Goal: Information Seeking & Learning: Learn about a topic

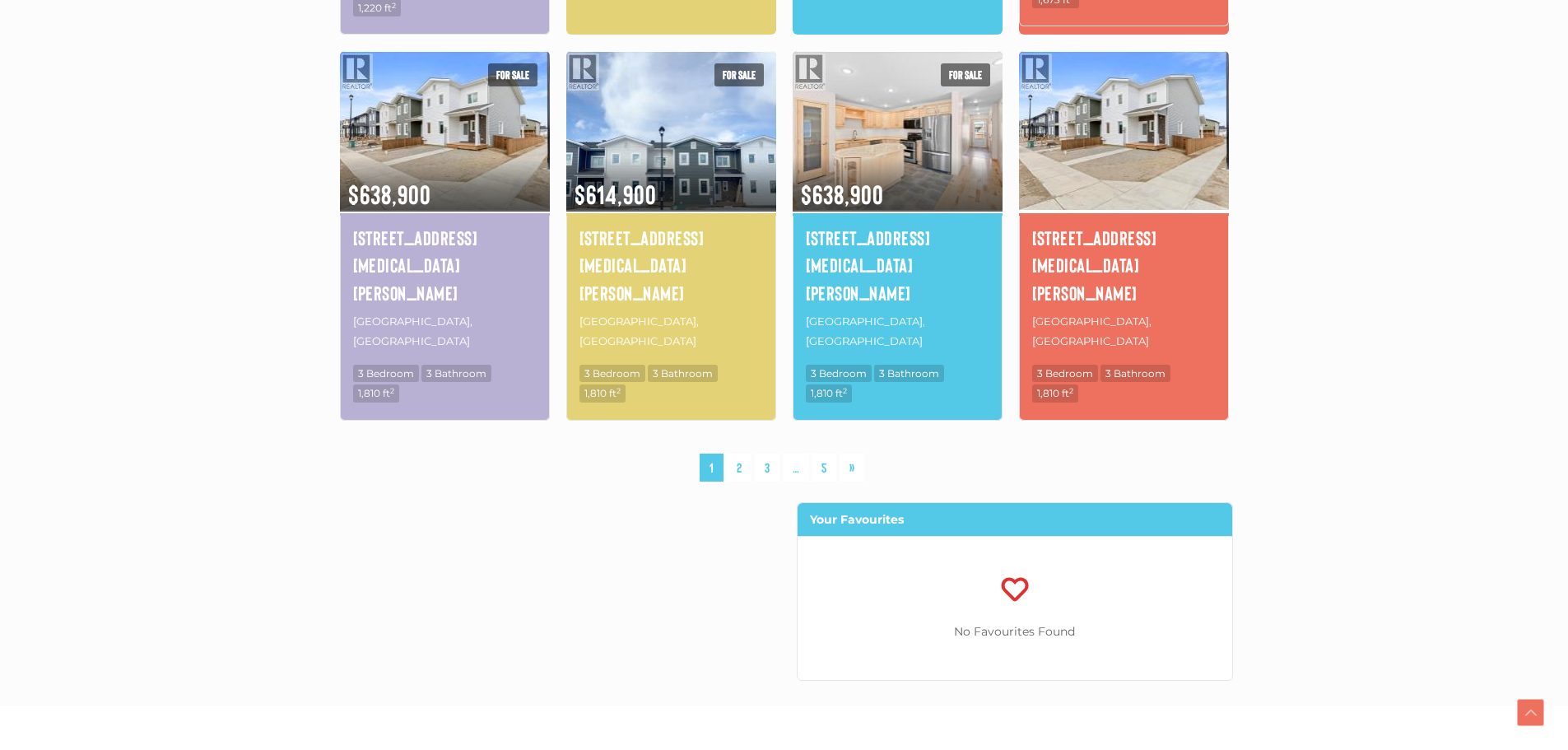
scroll to position [1236, 0]
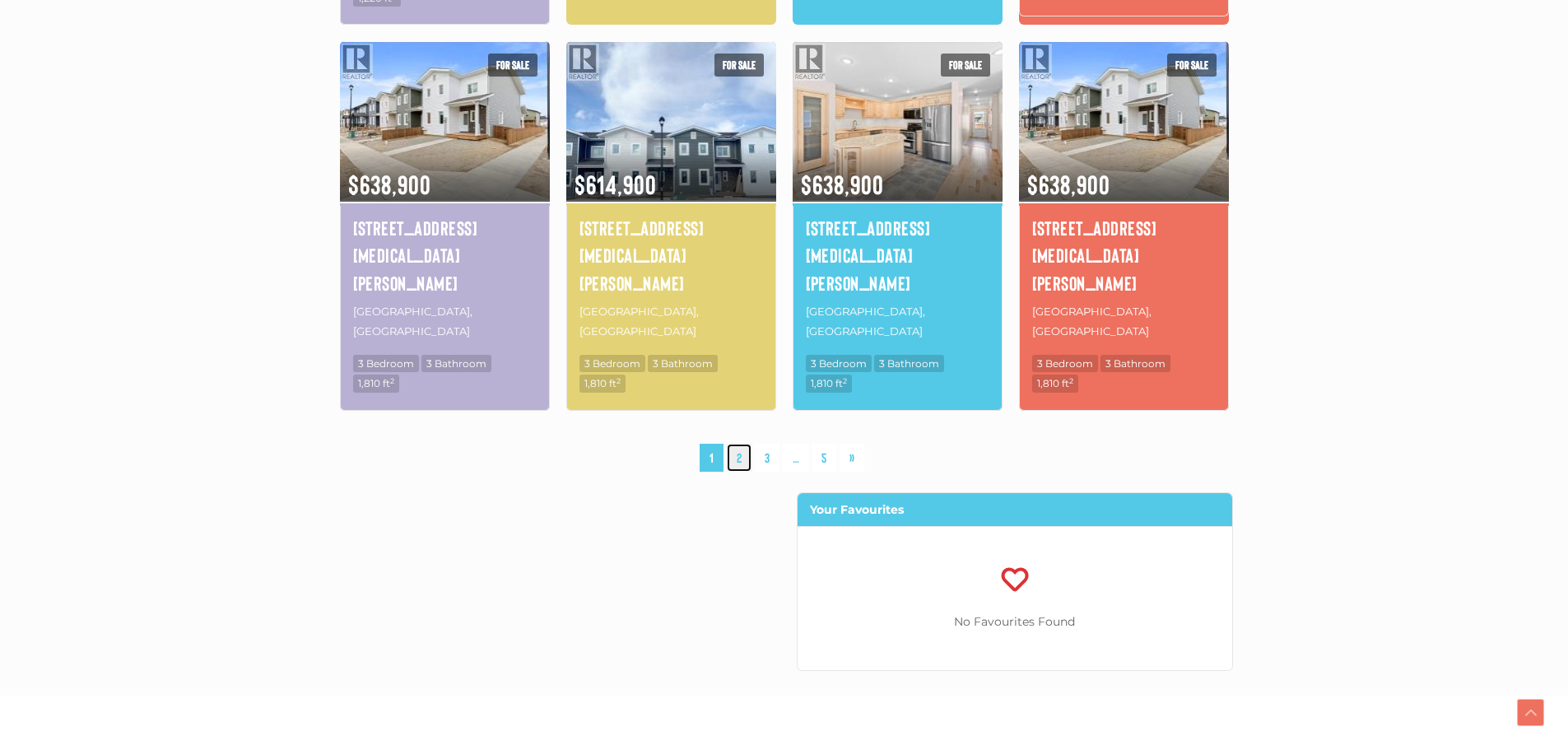
click at [741, 444] on link "2" at bounding box center [739, 458] width 25 height 29
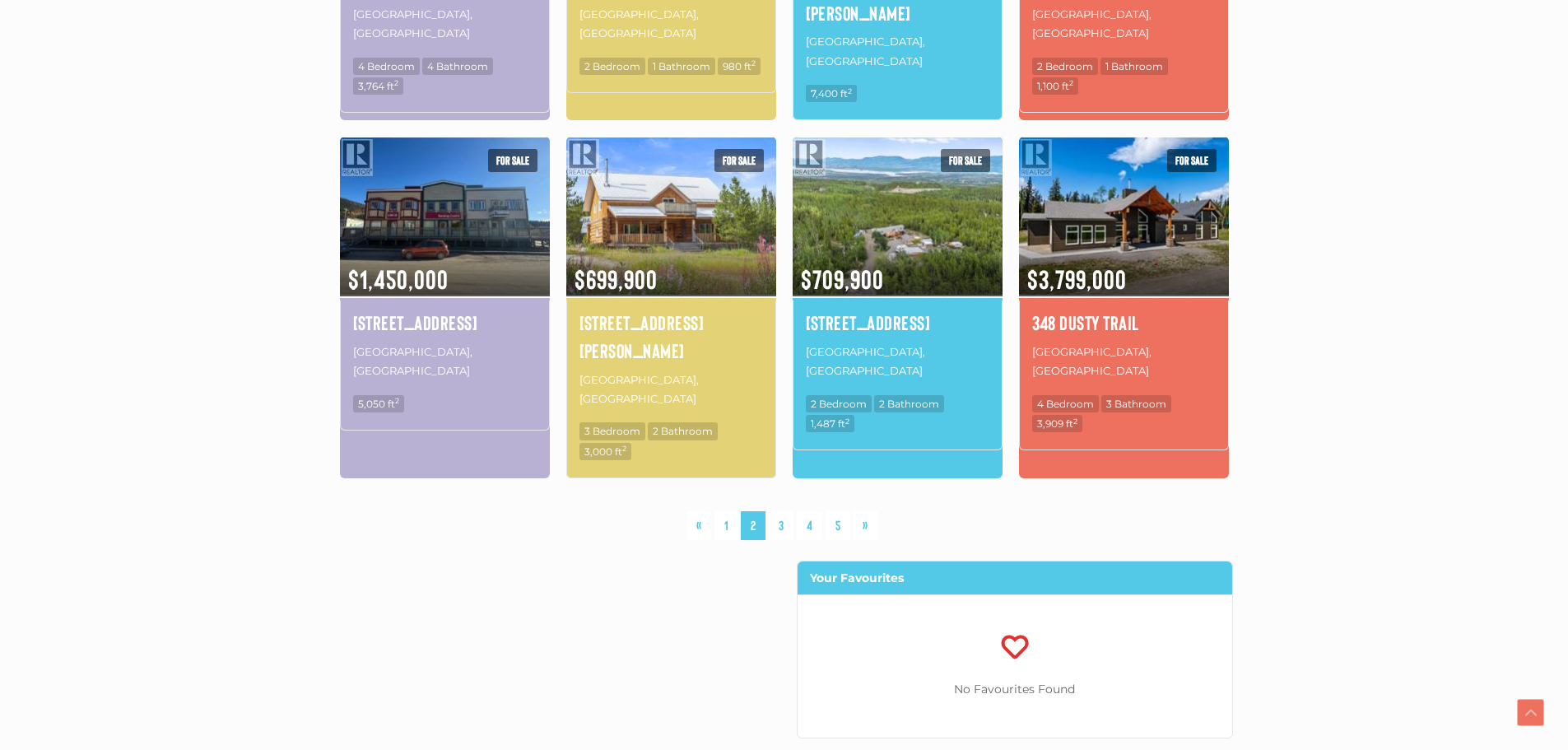
scroll to position [1123, 0]
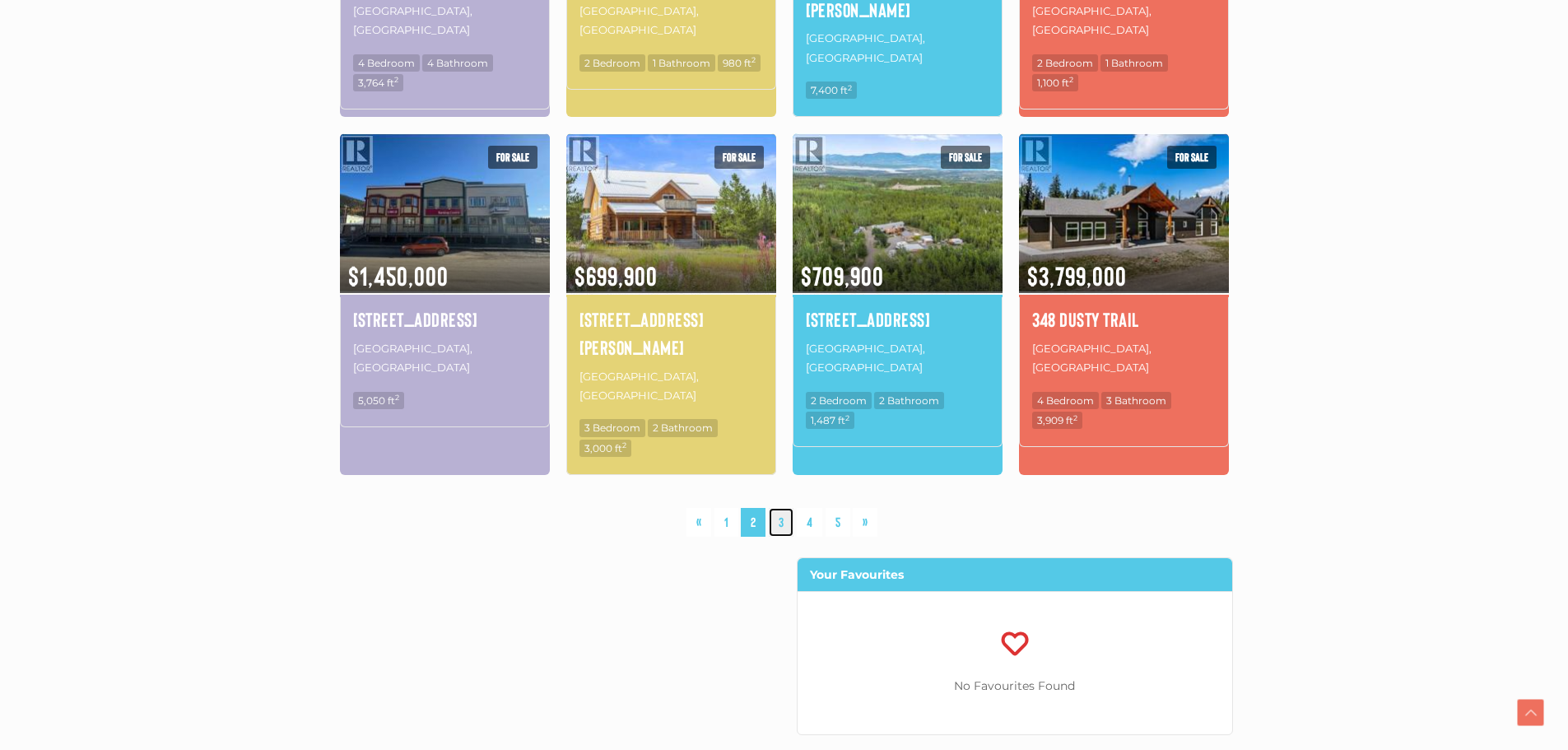
click at [782, 509] on link "3" at bounding box center [781, 523] width 25 height 29
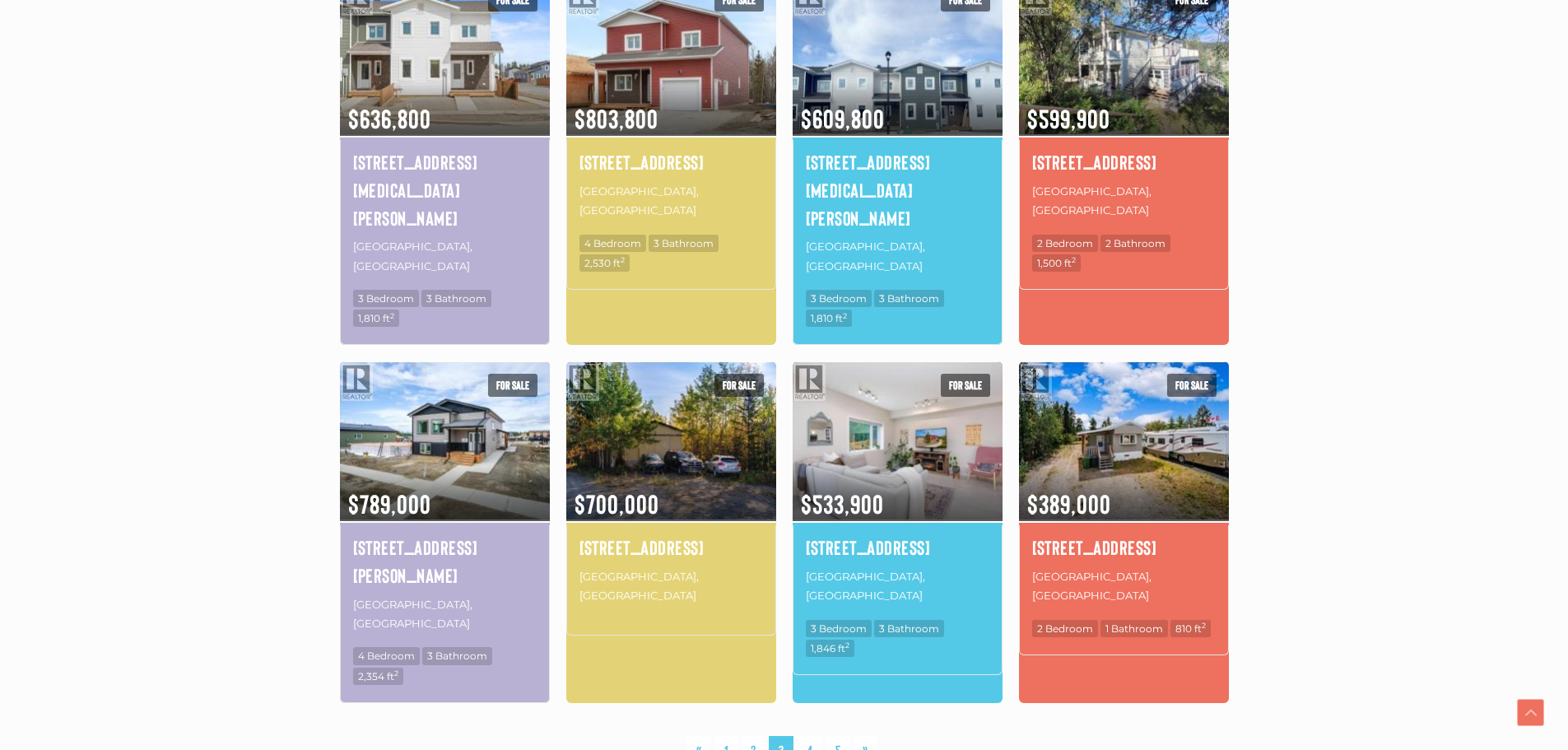
scroll to position [1041, 0]
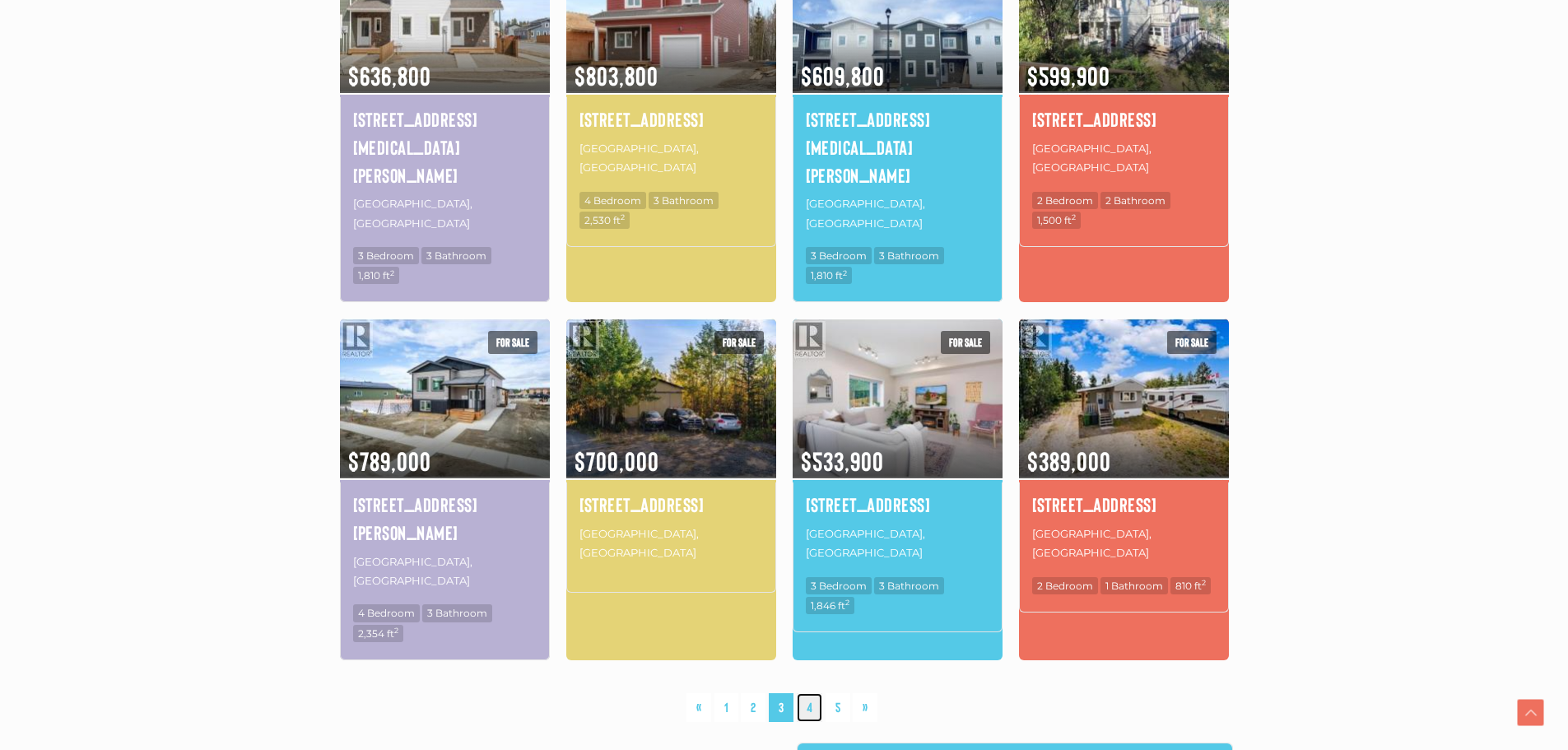
click at [814, 693] on link "4" at bounding box center [810, 708] width 26 height 29
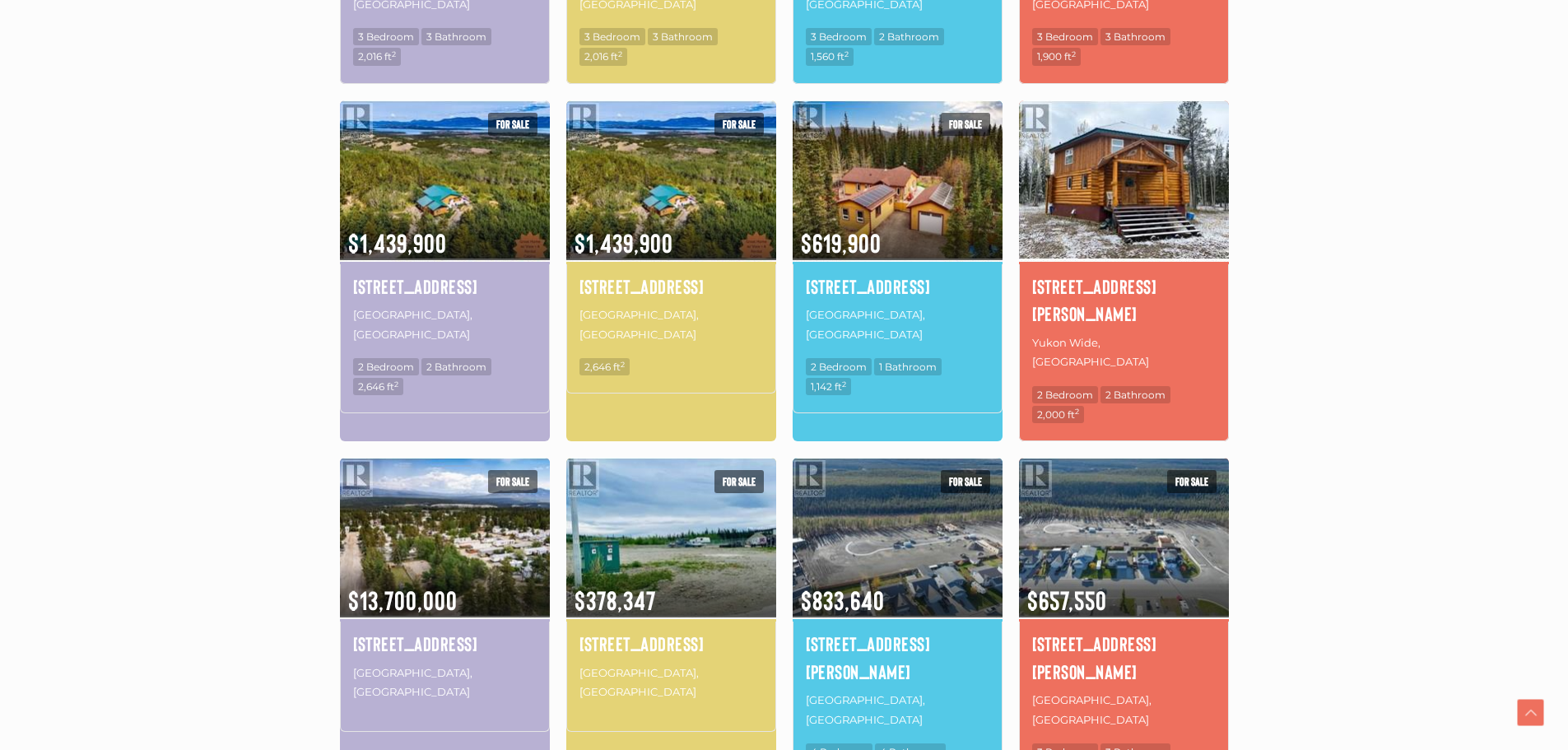
scroll to position [876, 0]
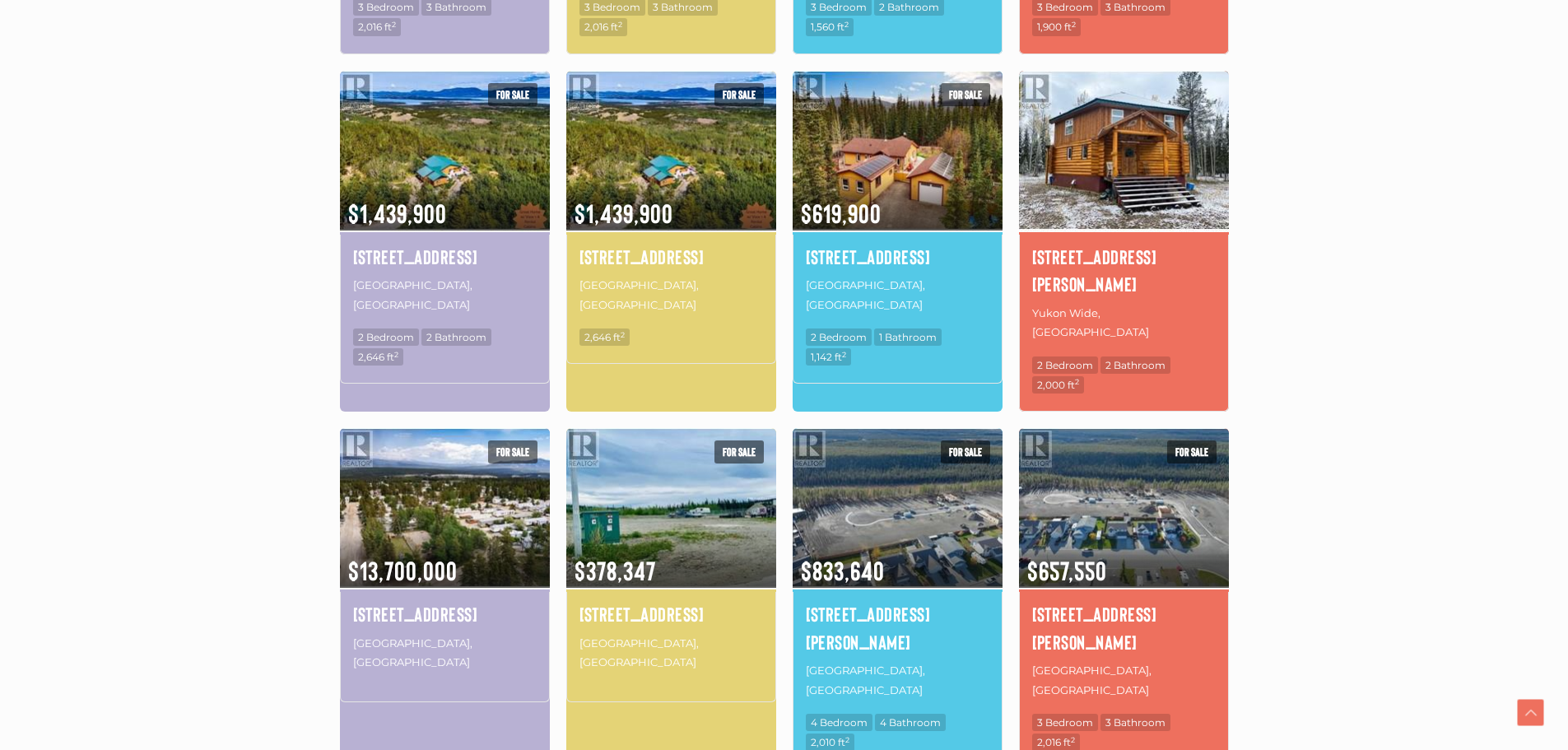
click at [1107, 141] on img at bounding box center [1125, 150] width 210 height 164
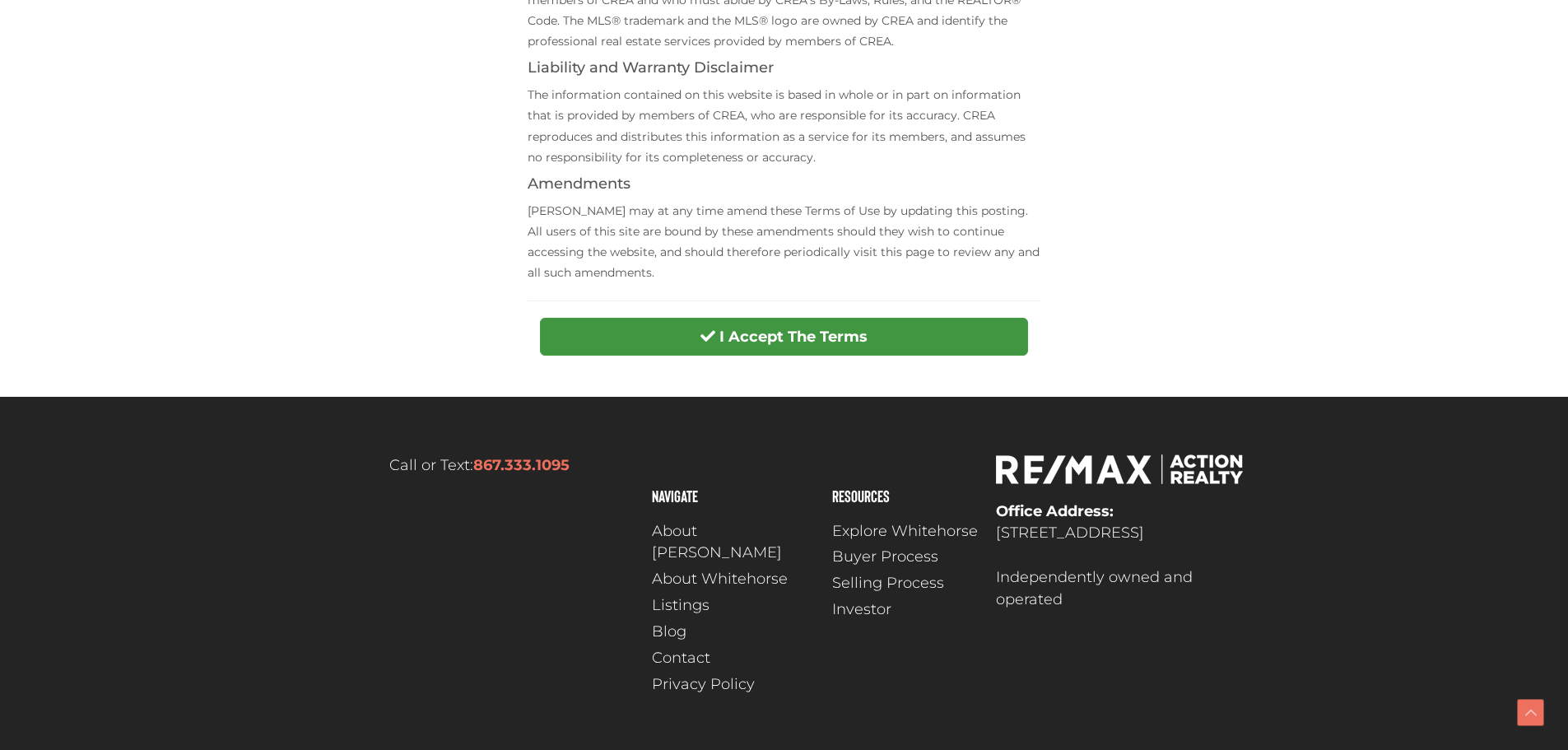
scroll to position [657, 0]
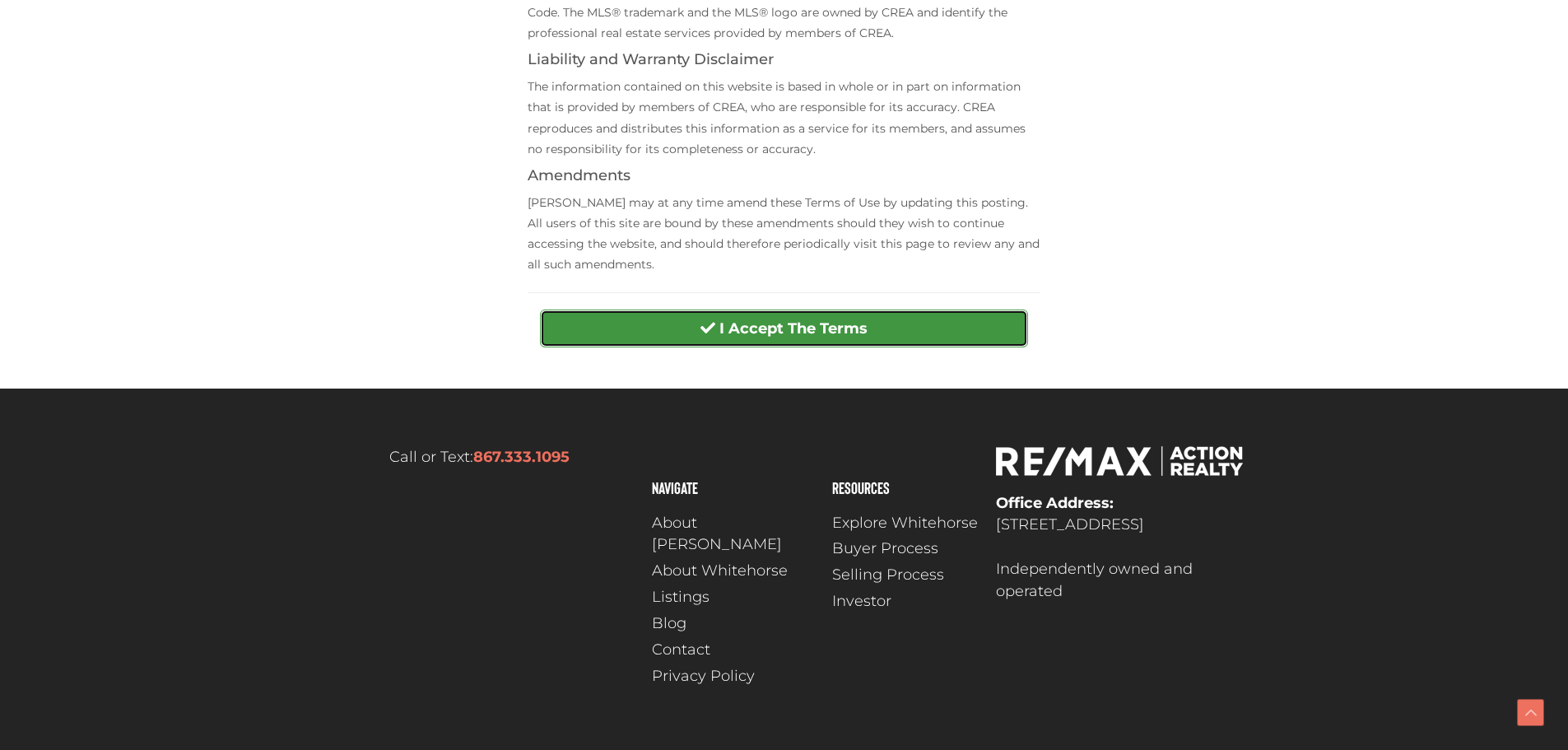
click at [769, 319] on strong "I Accept The Terms" at bounding box center [794, 328] width 148 height 18
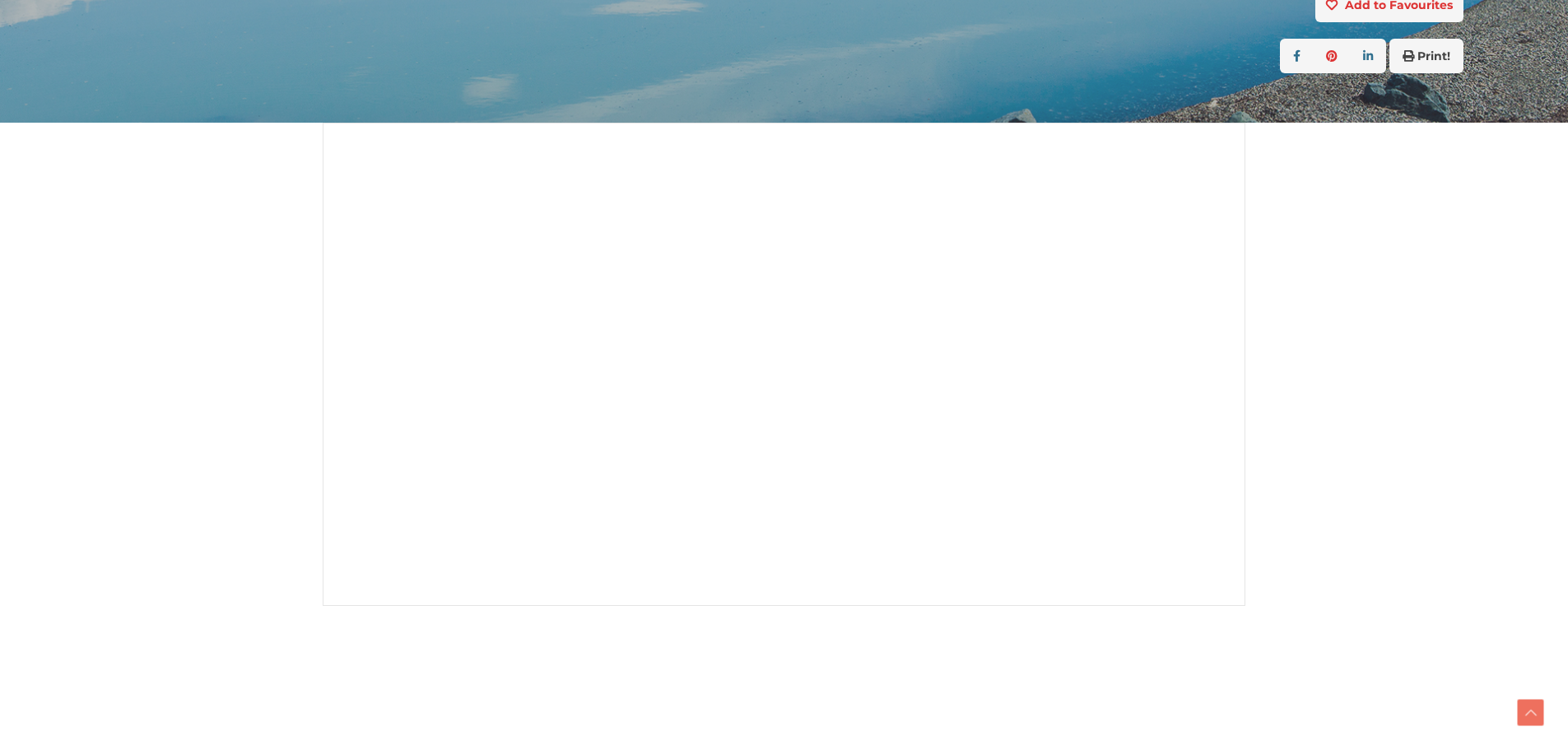
scroll to position [412, 0]
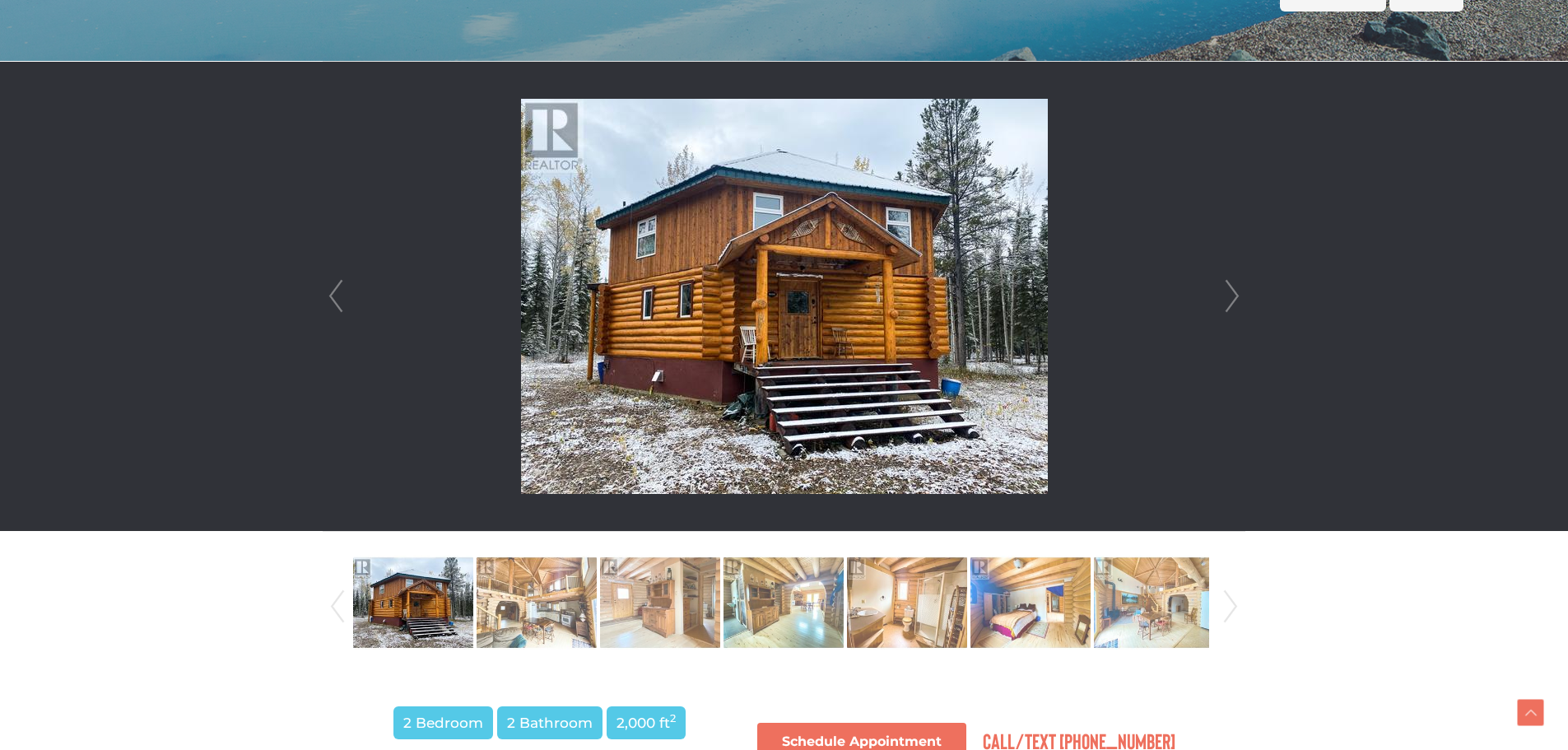
click at [835, 317] on img at bounding box center [784, 296] width 527 height 395
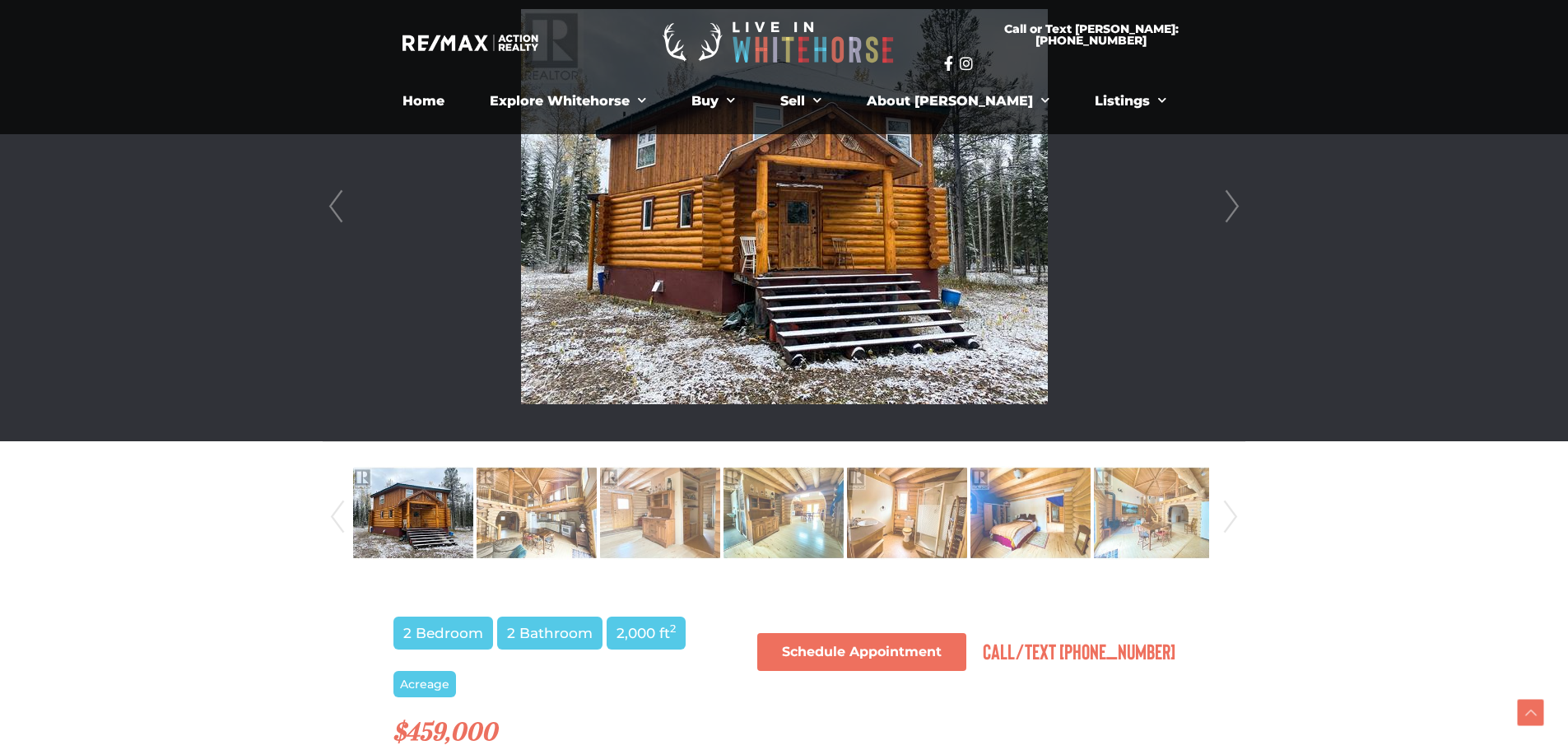
scroll to position [494, 0]
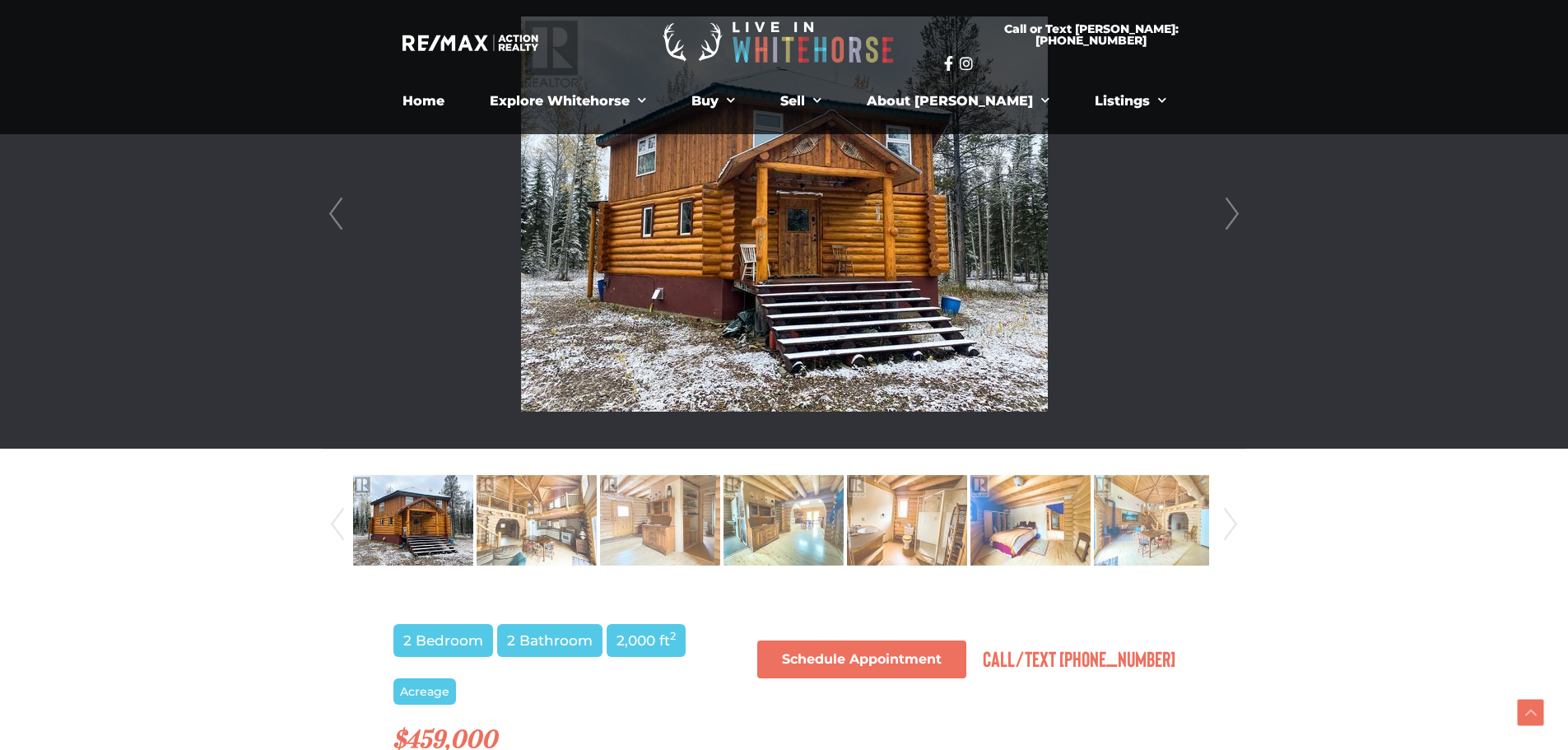
click at [906, 263] on img at bounding box center [784, 214] width 527 height 395
click at [1229, 216] on link "Next" at bounding box center [1232, 213] width 25 height 469
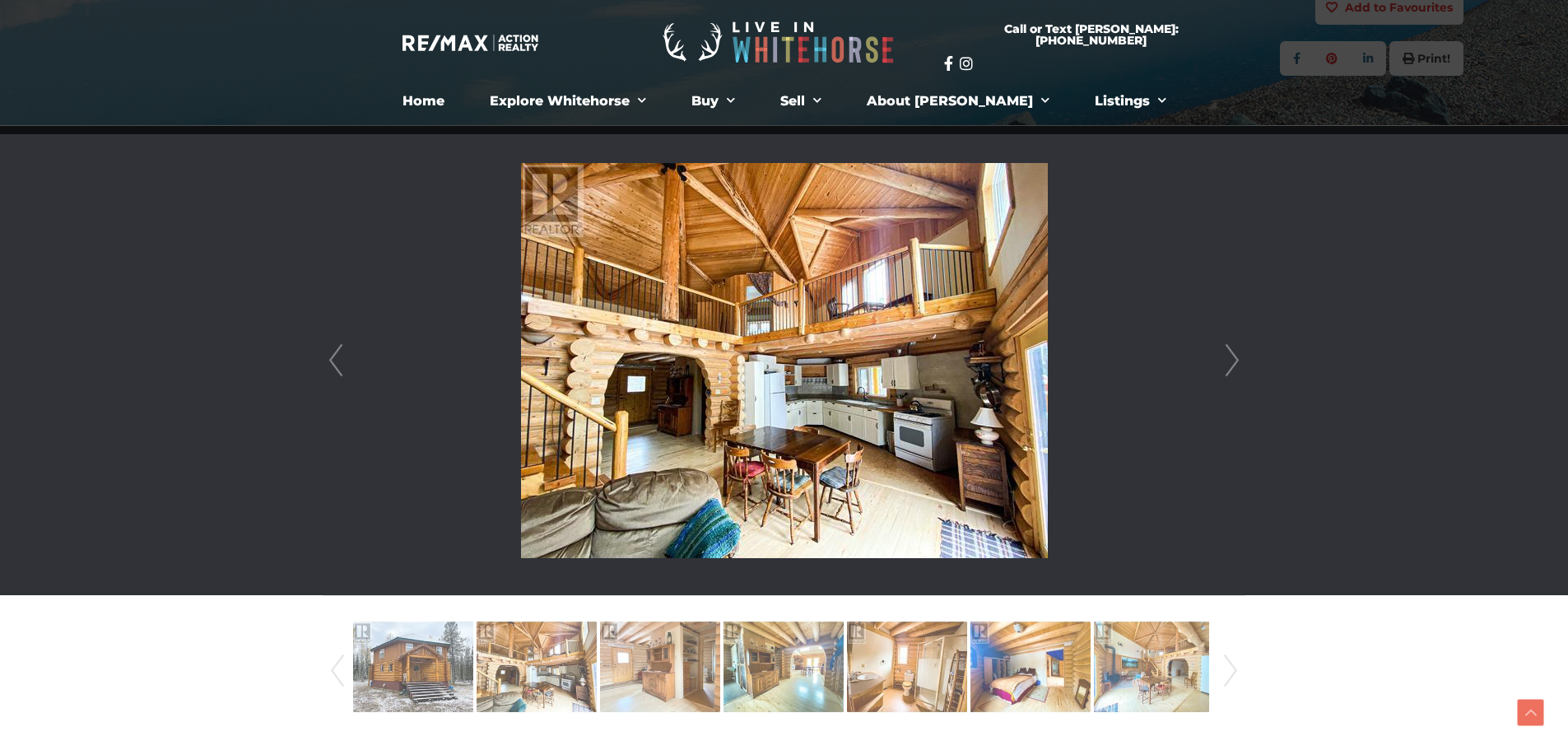
scroll to position [329, 0]
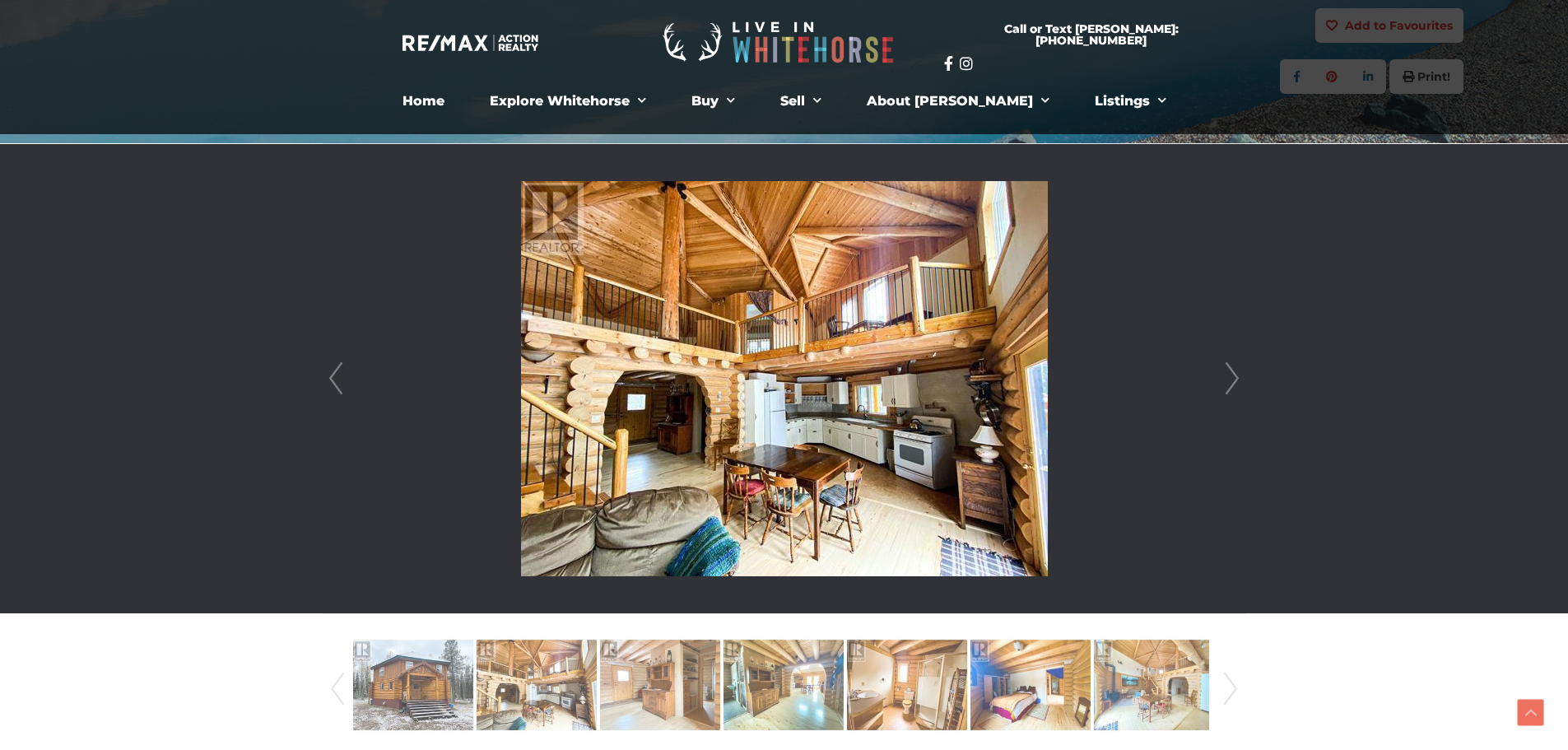
click at [1234, 377] on link "Next" at bounding box center [1232, 379] width 25 height 469
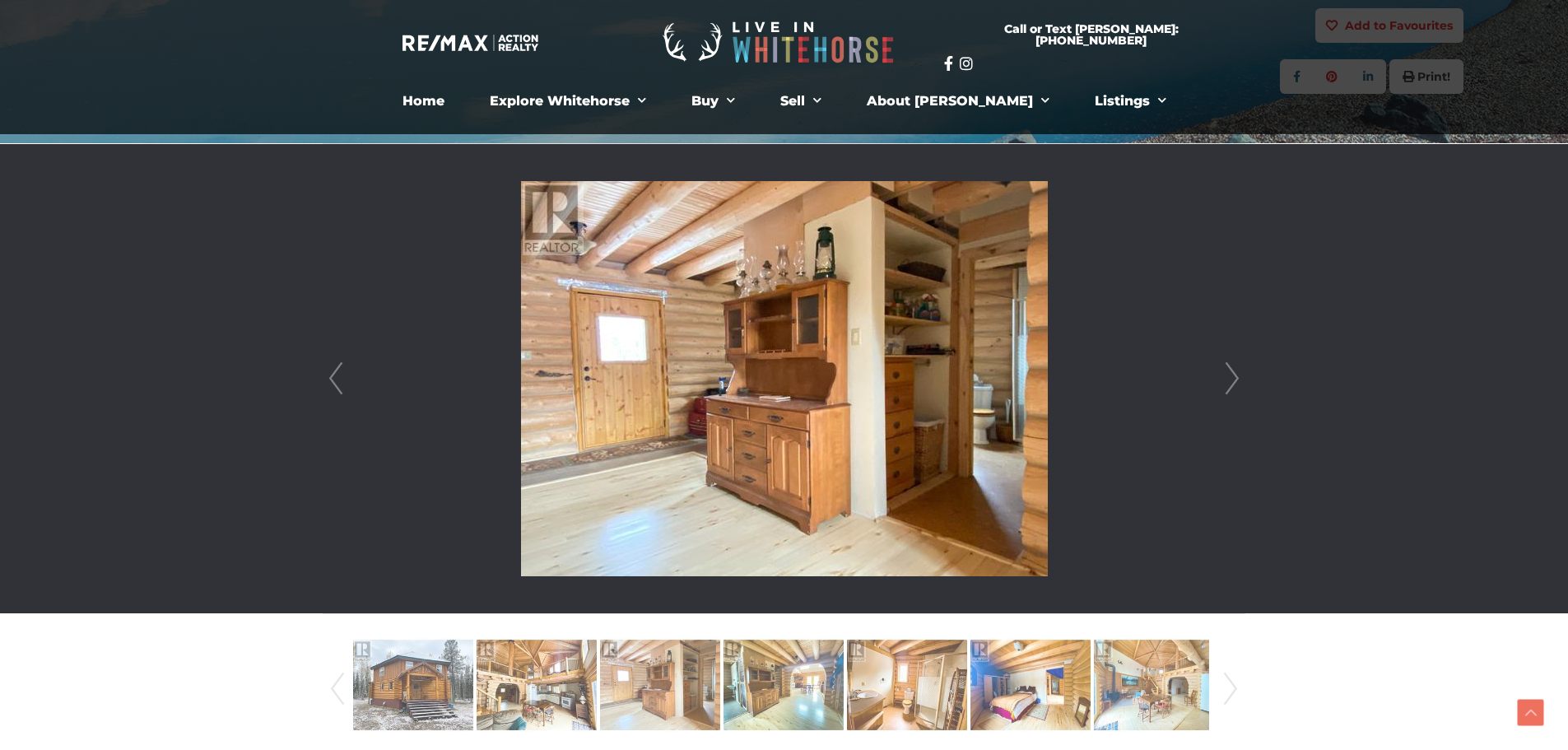
click at [1234, 377] on link "Next" at bounding box center [1232, 379] width 25 height 469
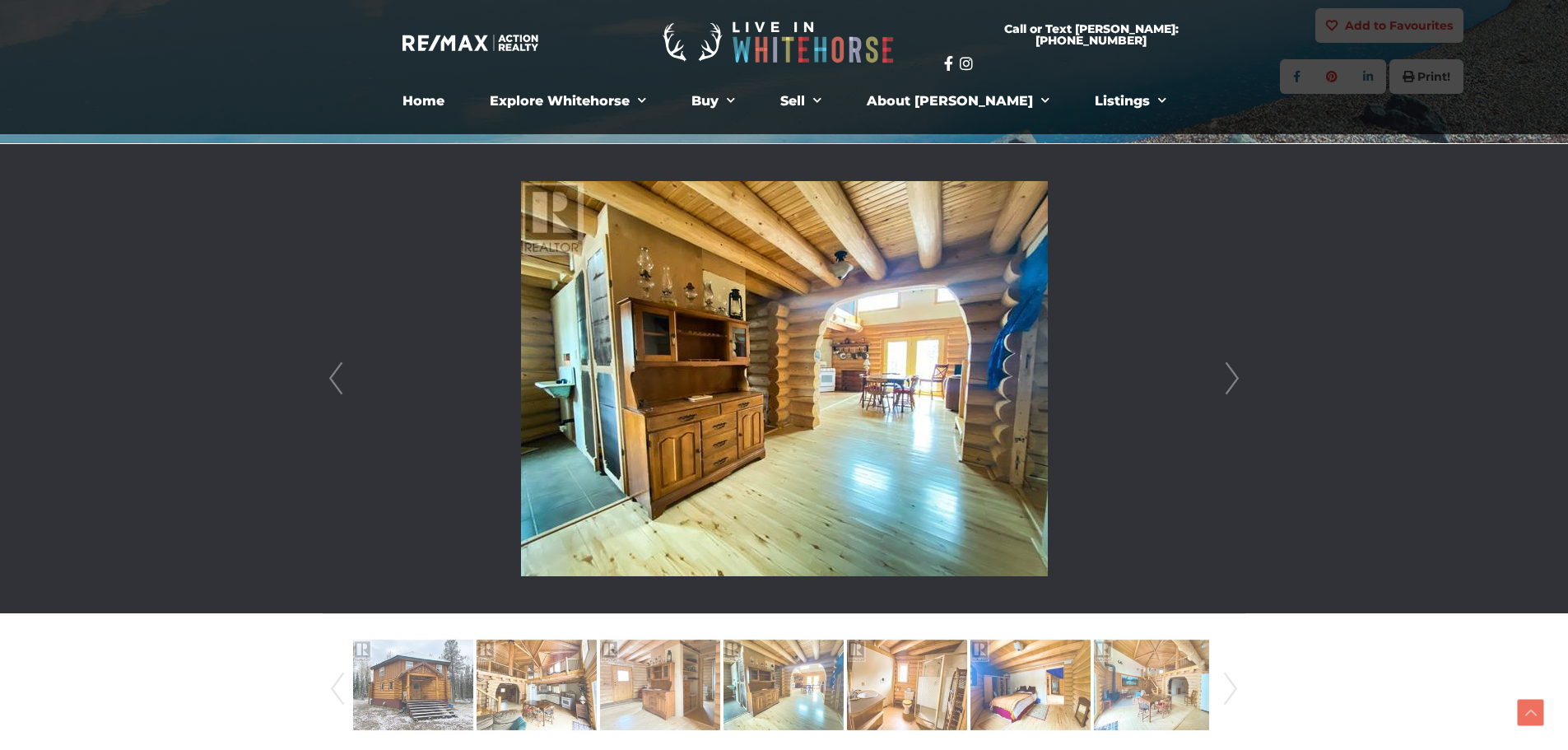
click at [1234, 377] on link "Next" at bounding box center [1232, 379] width 25 height 469
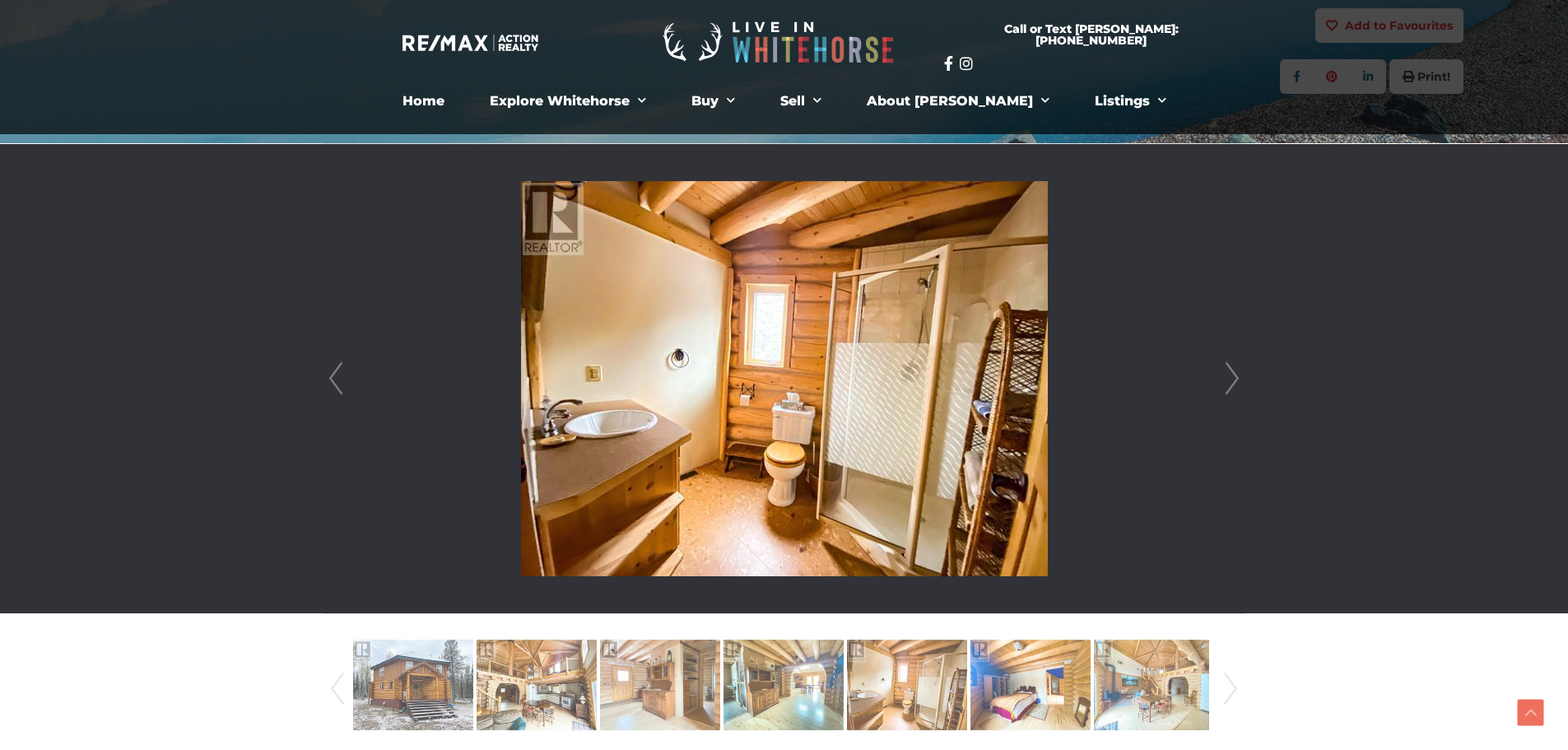
click at [1234, 377] on link "Next" at bounding box center [1232, 379] width 25 height 469
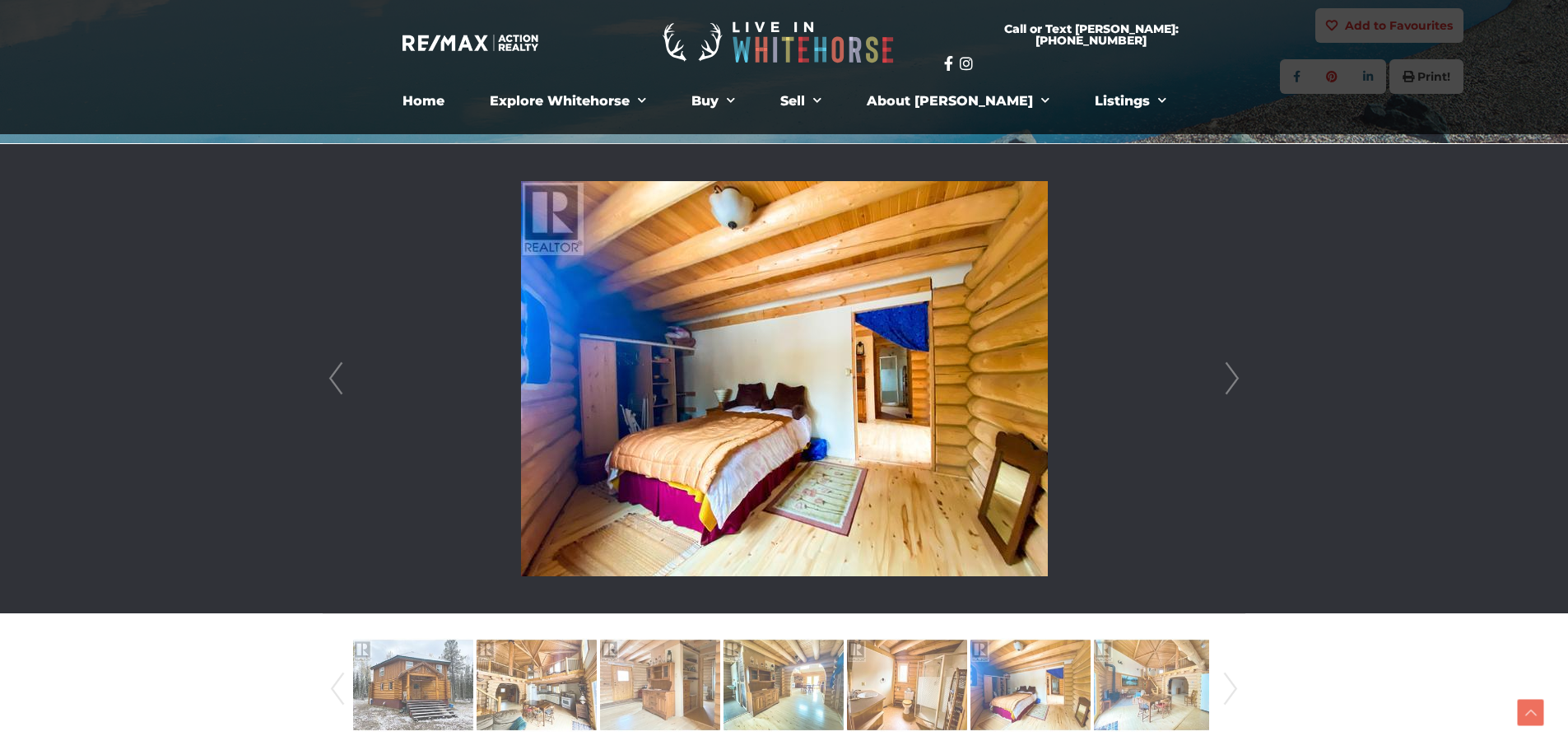
click at [1234, 377] on link "Next" at bounding box center [1232, 379] width 25 height 469
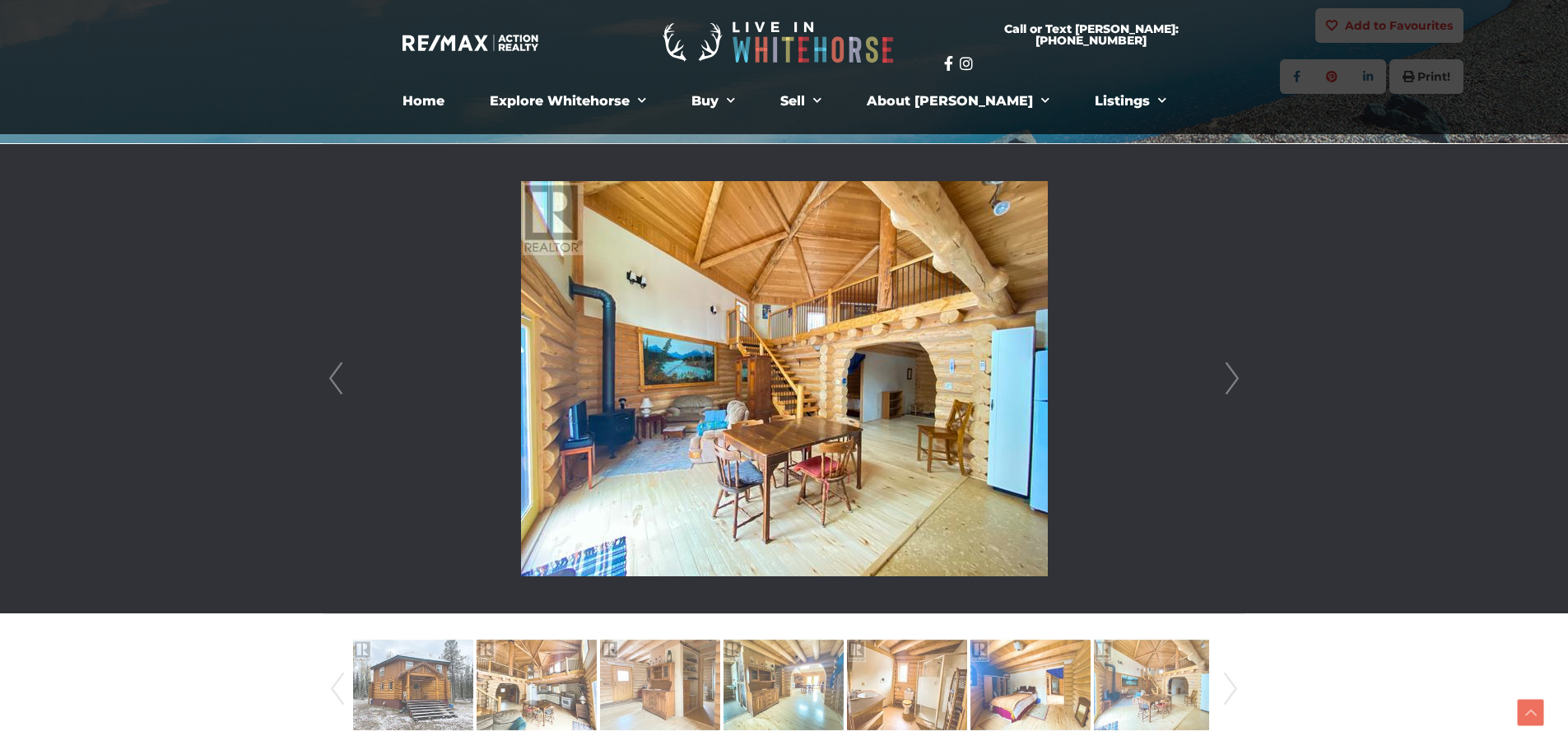
click at [1234, 377] on link "Next" at bounding box center [1232, 379] width 25 height 469
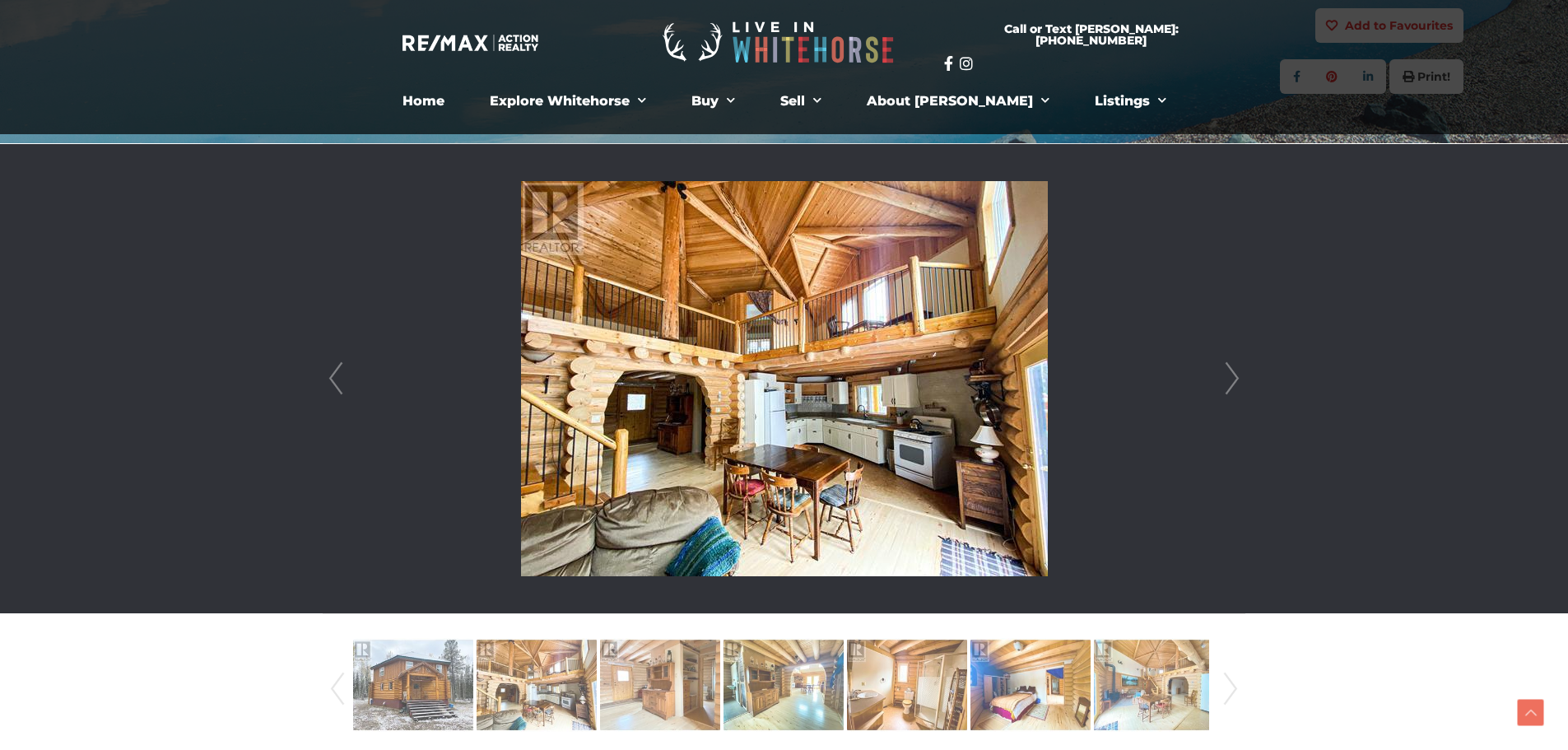
click at [1234, 377] on link "Next" at bounding box center [1232, 379] width 25 height 469
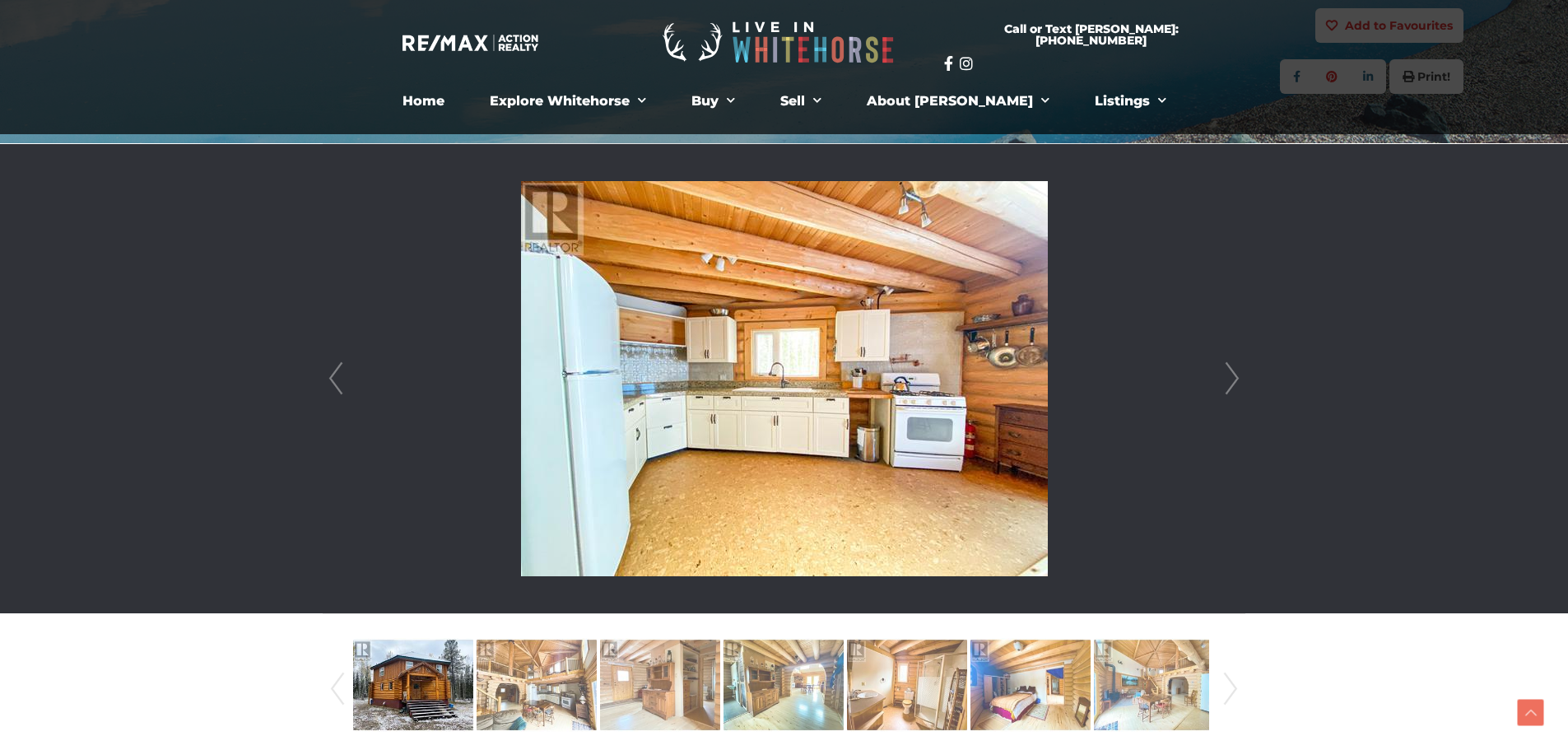
click at [1234, 377] on link "Next" at bounding box center [1232, 379] width 25 height 469
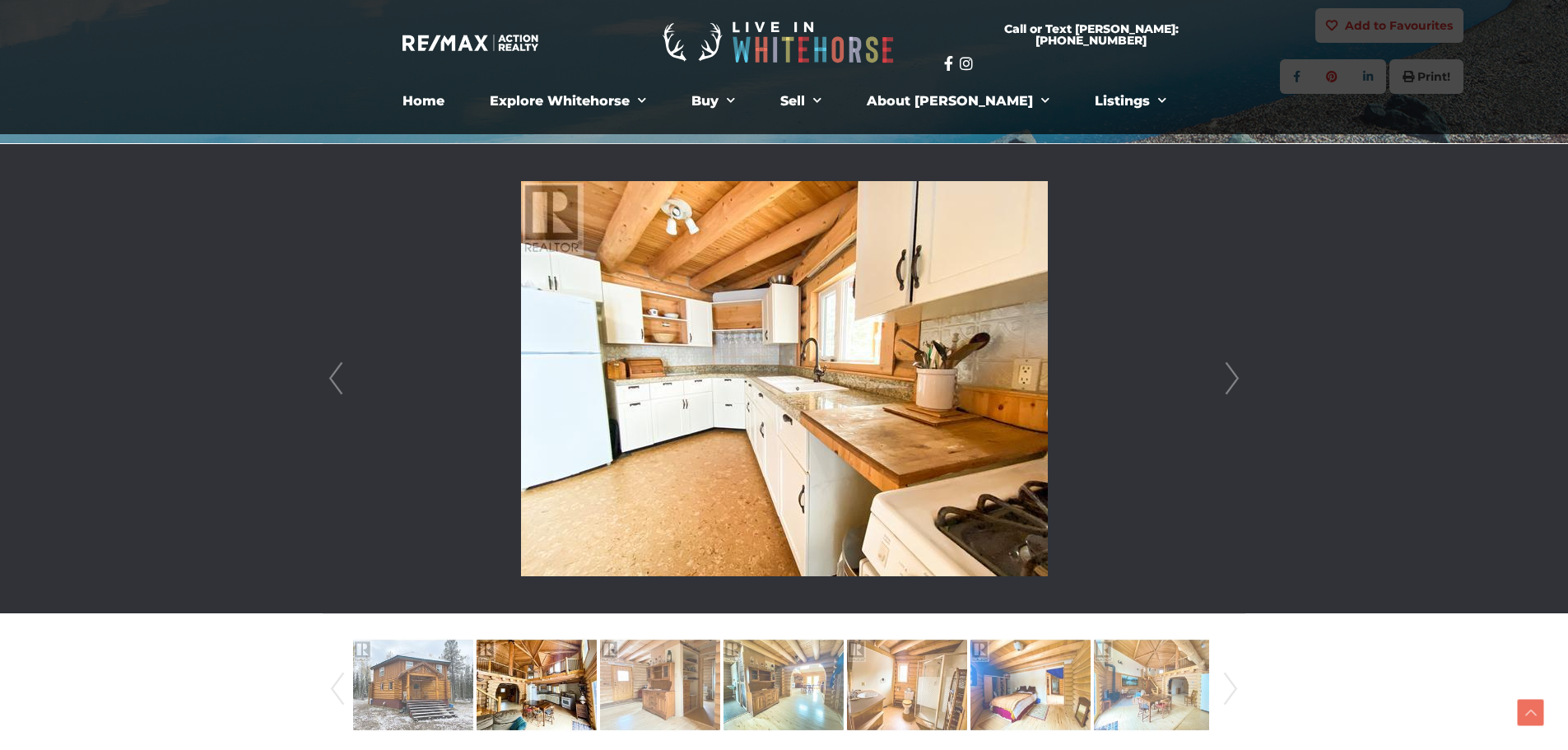
click at [1234, 377] on link "Next" at bounding box center [1232, 379] width 25 height 469
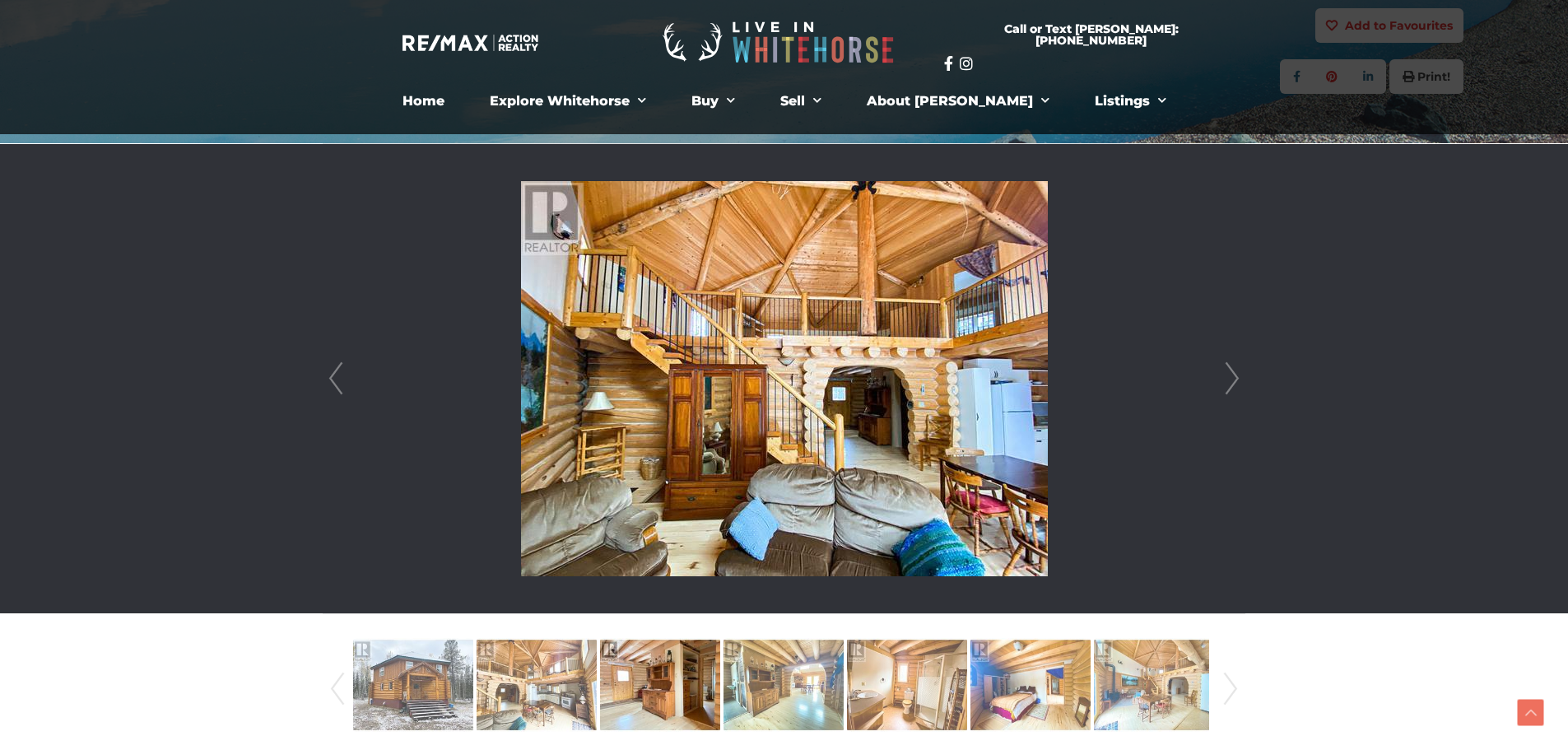
click at [1234, 377] on link "Next" at bounding box center [1232, 379] width 25 height 469
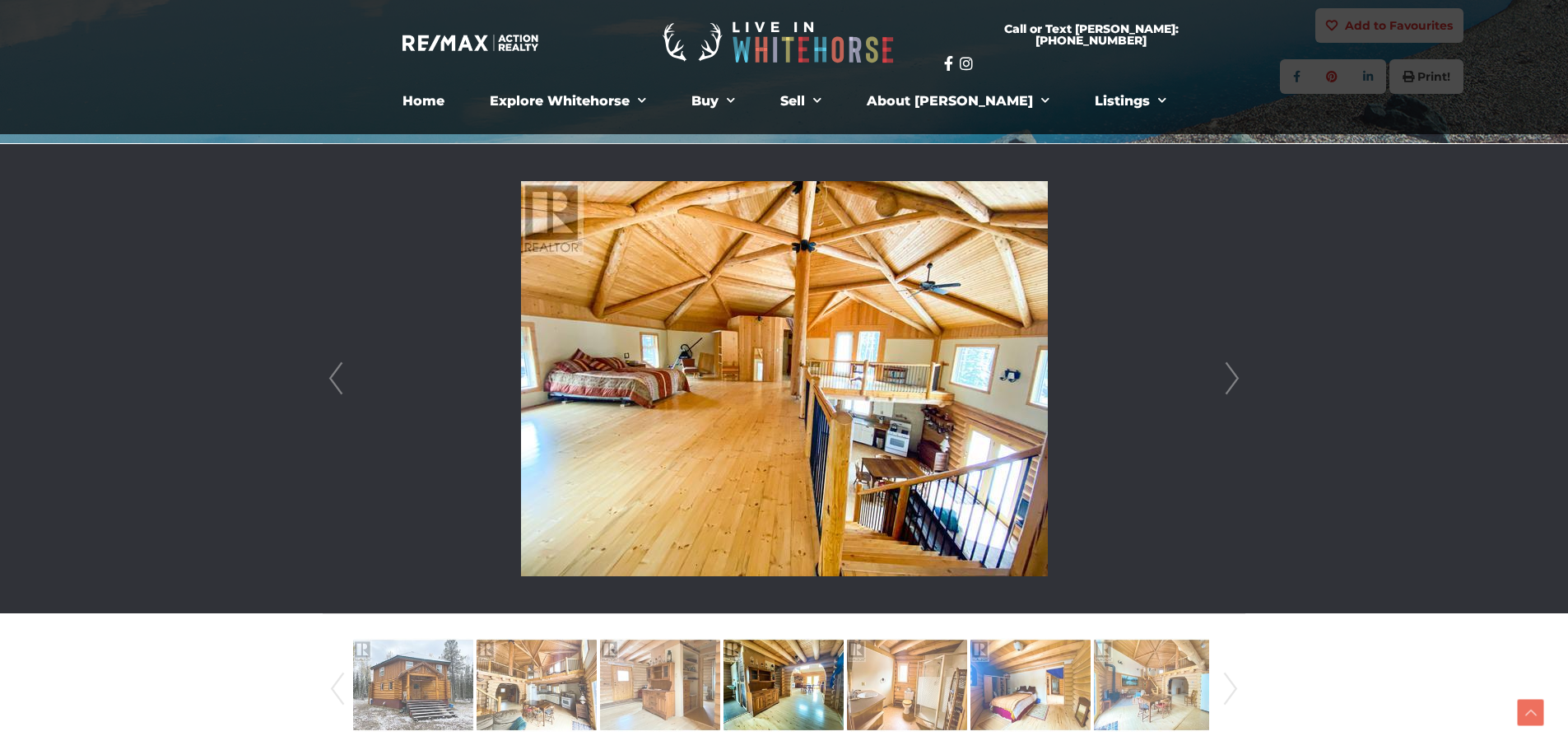
click at [1234, 377] on link "Next" at bounding box center [1232, 379] width 25 height 469
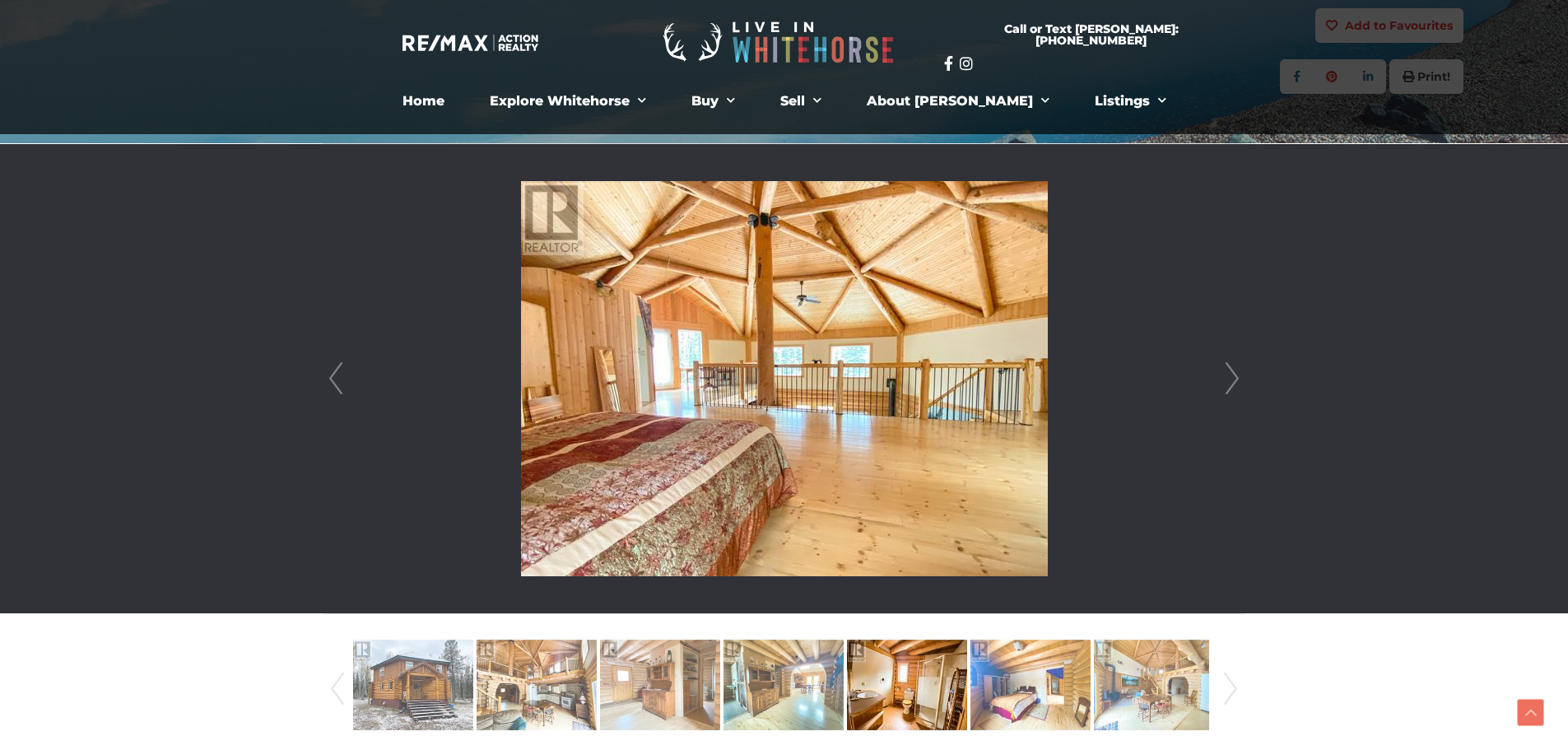
click at [1234, 377] on link "Next" at bounding box center [1232, 379] width 25 height 469
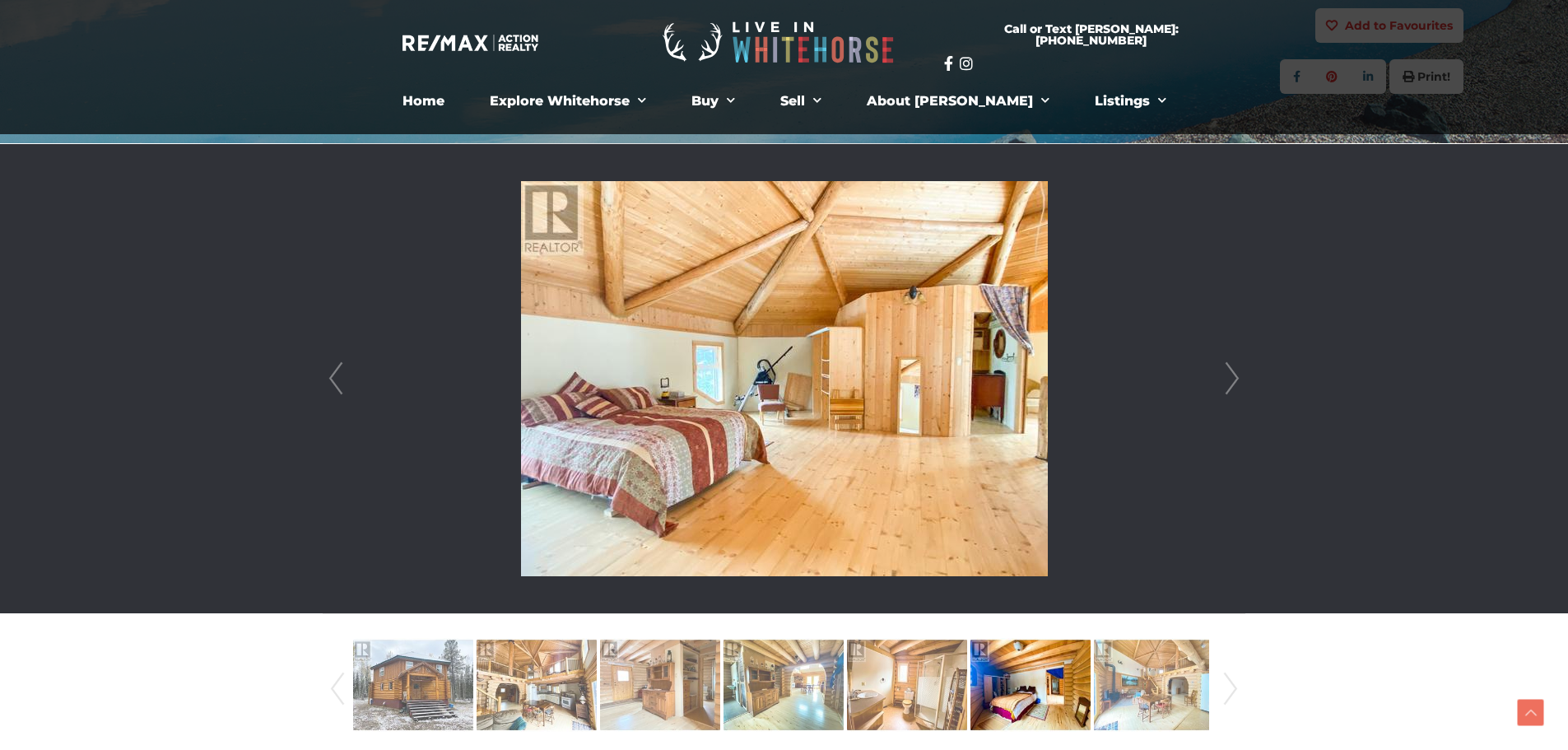
click at [1234, 377] on link "Next" at bounding box center [1232, 379] width 25 height 469
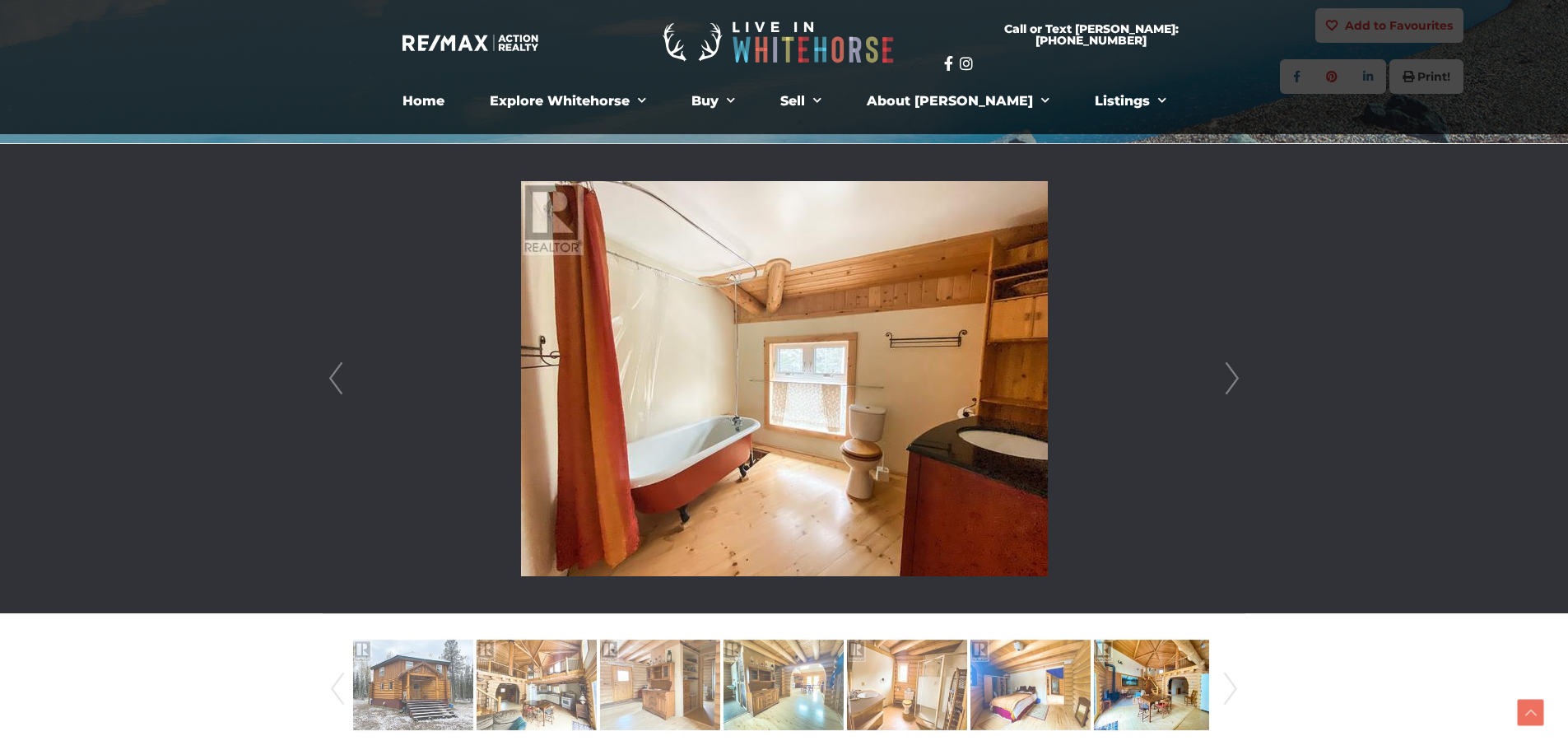
click at [1234, 377] on link "Next" at bounding box center [1232, 379] width 25 height 469
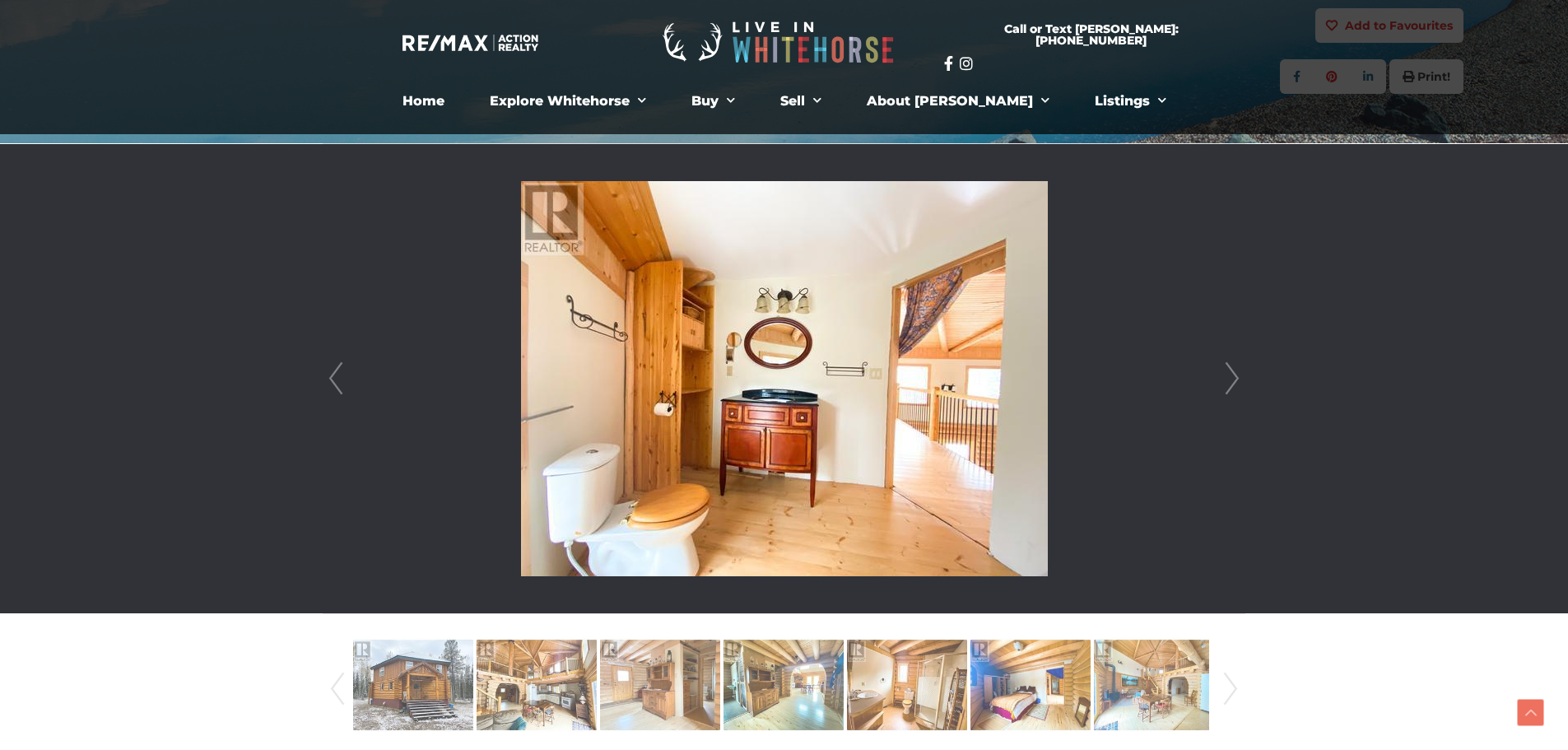
click at [337, 379] on link "Prev" at bounding box center [336, 379] width 25 height 469
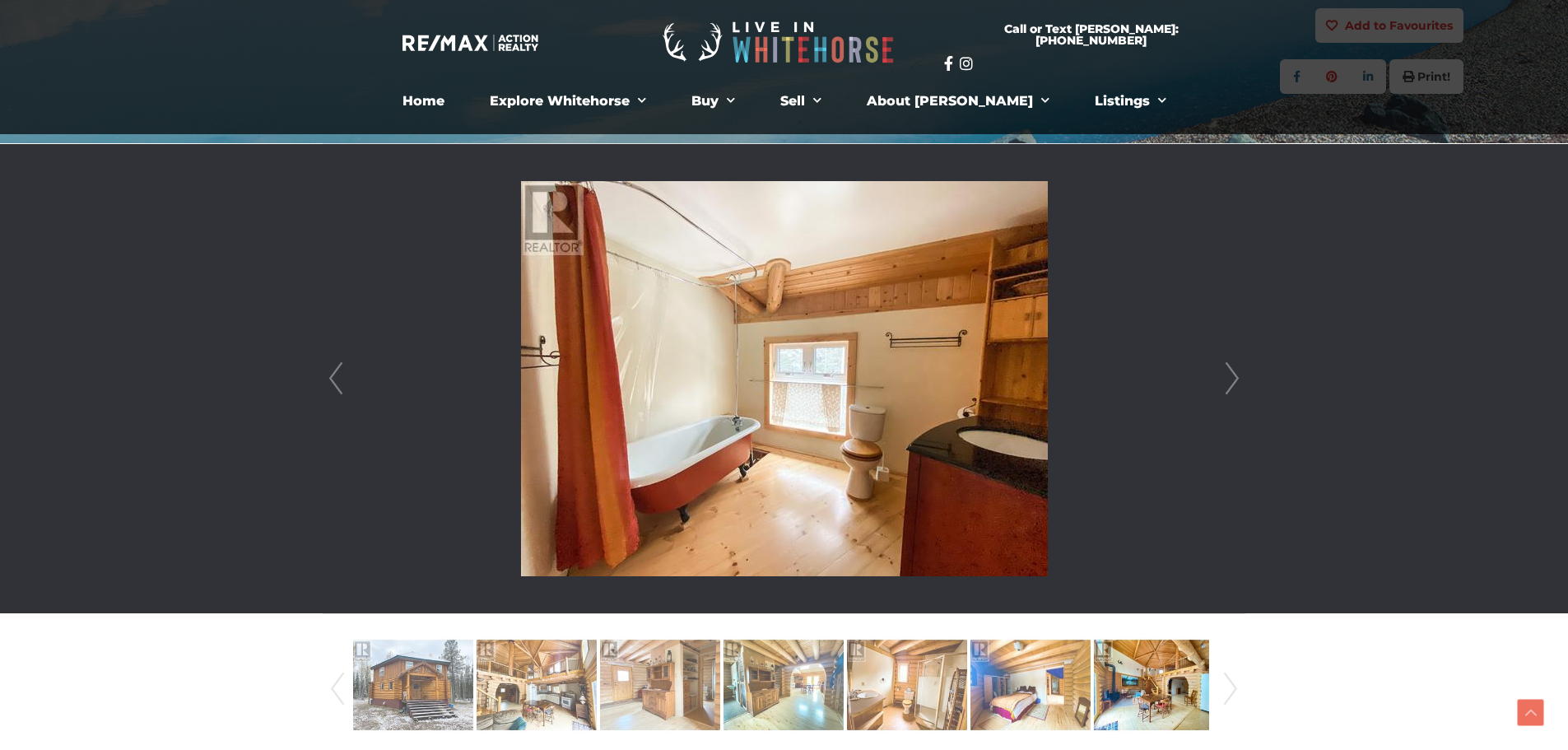
click at [1232, 369] on link "Next" at bounding box center [1232, 379] width 25 height 469
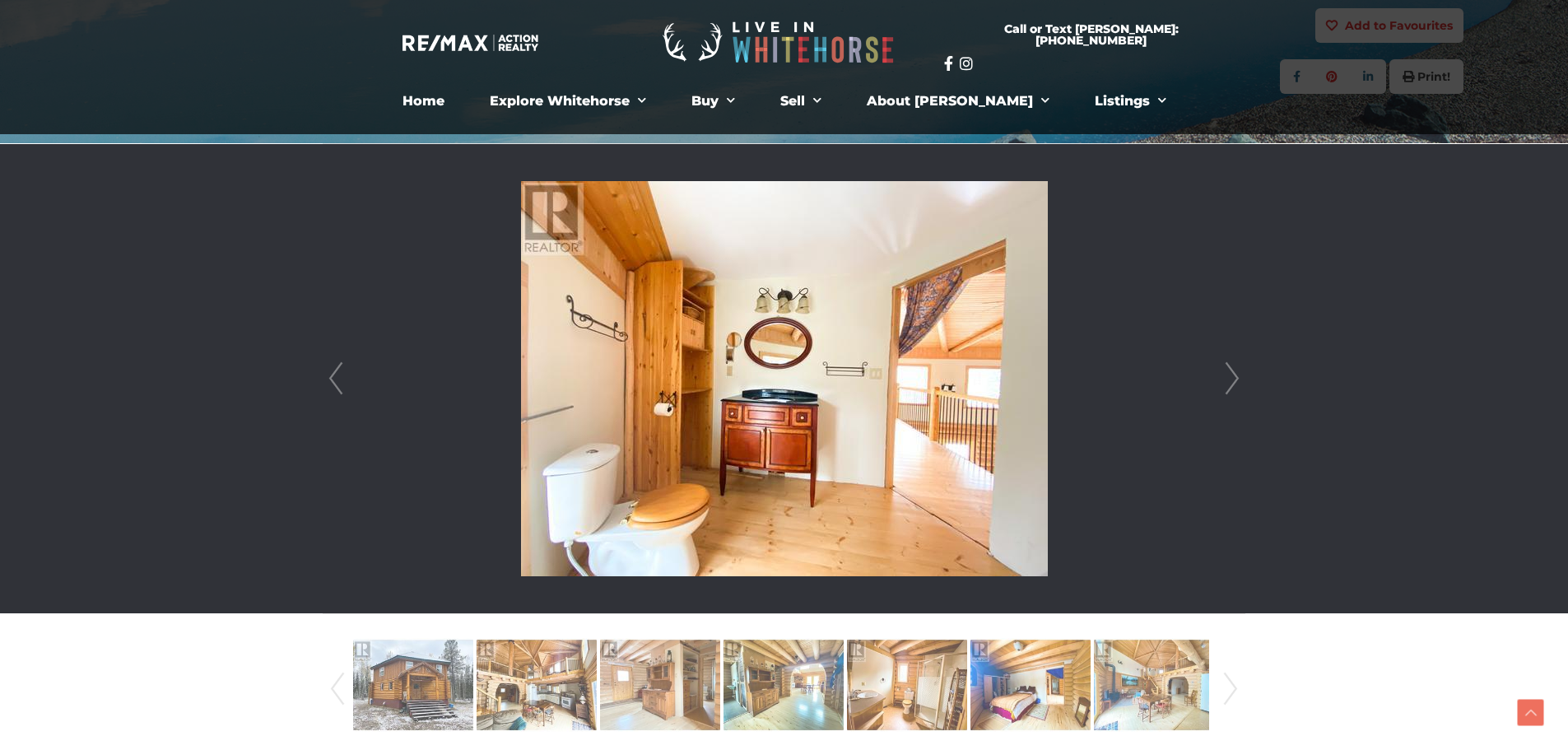
click at [1232, 369] on link "Next" at bounding box center [1232, 379] width 25 height 469
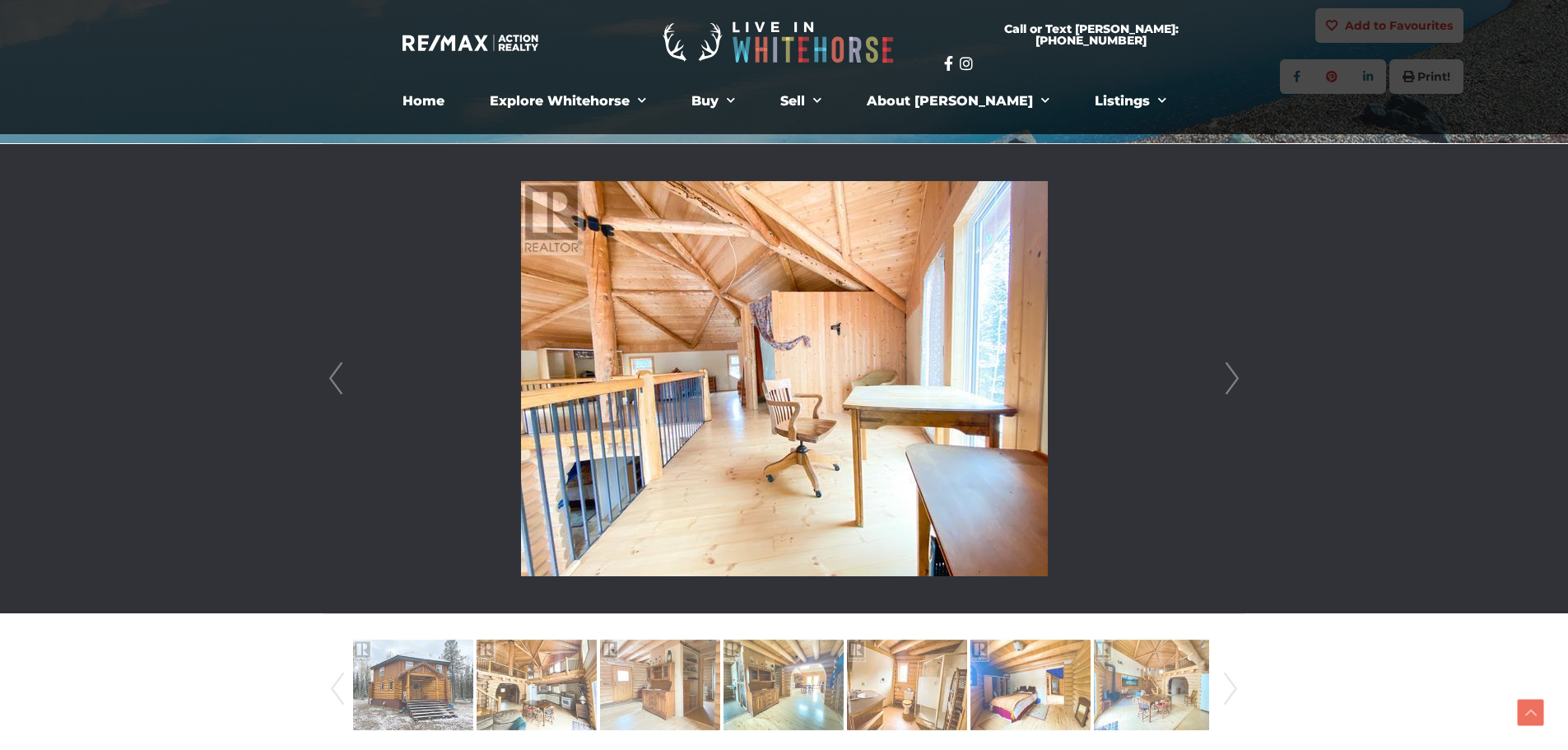
click at [1232, 369] on link "Next" at bounding box center [1232, 379] width 25 height 469
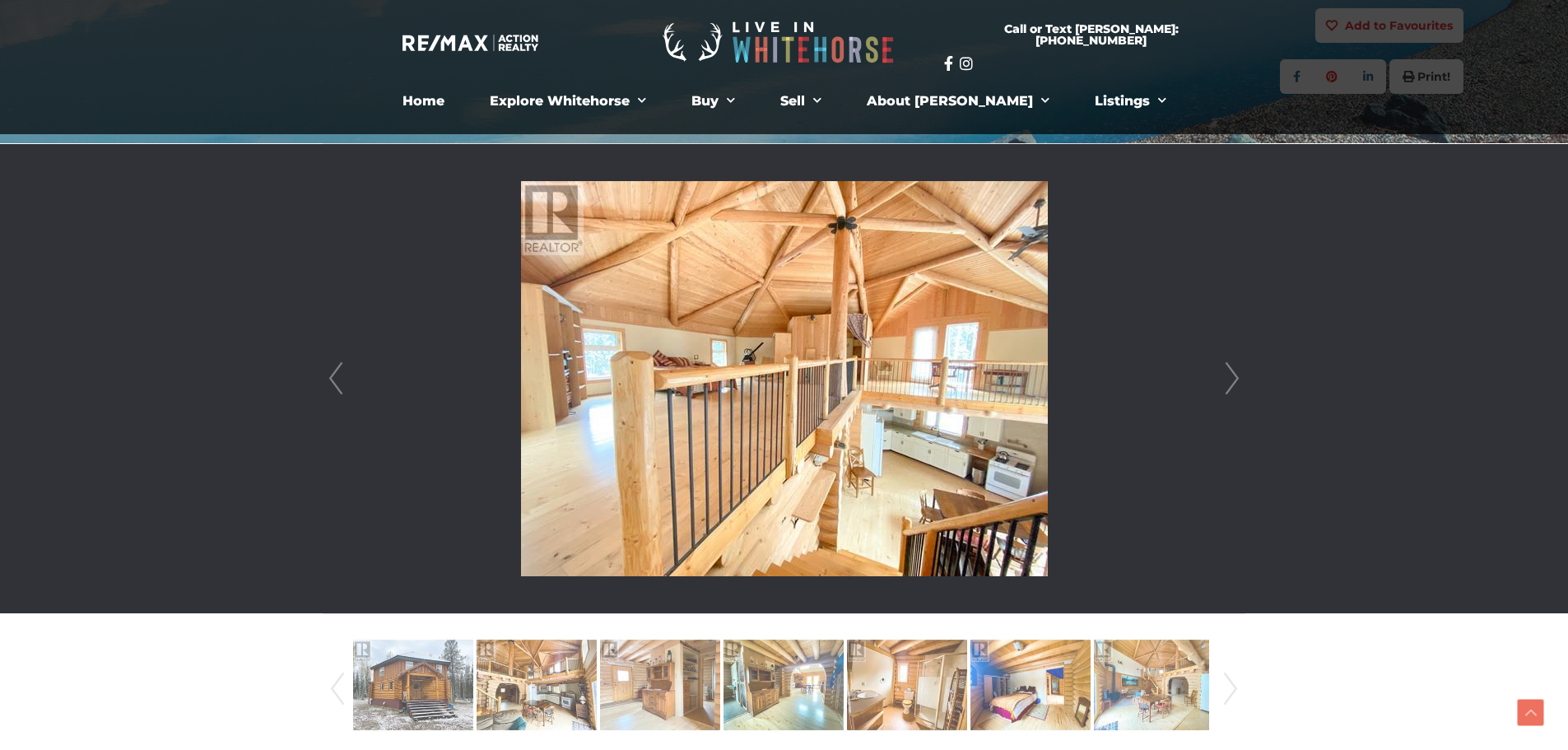
click at [1232, 369] on link "Next" at bounding box center [1232, 379] width 25 height 469
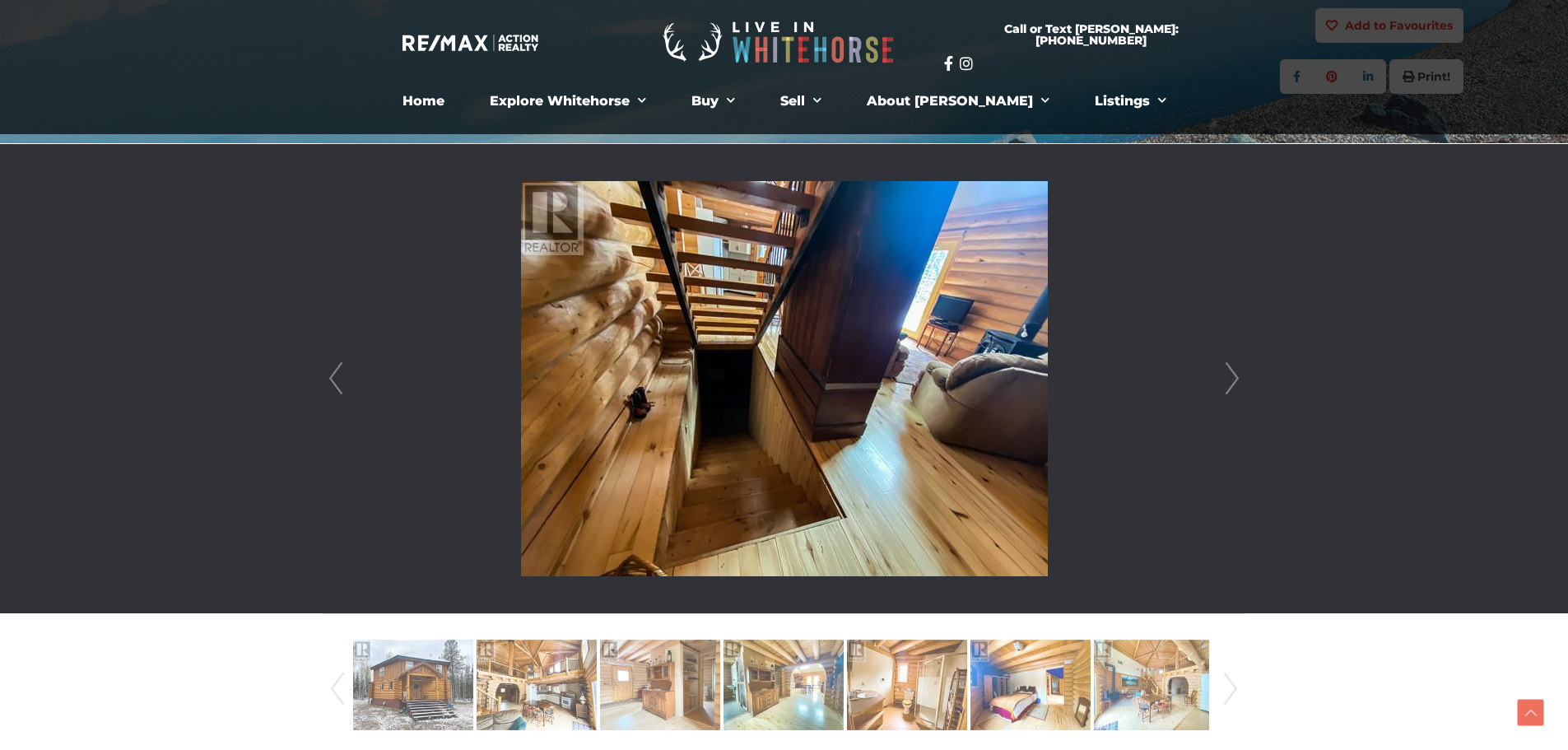
click at [1232, 369] on link "Next" at bounding box center [1232, 379] width 25 height 469
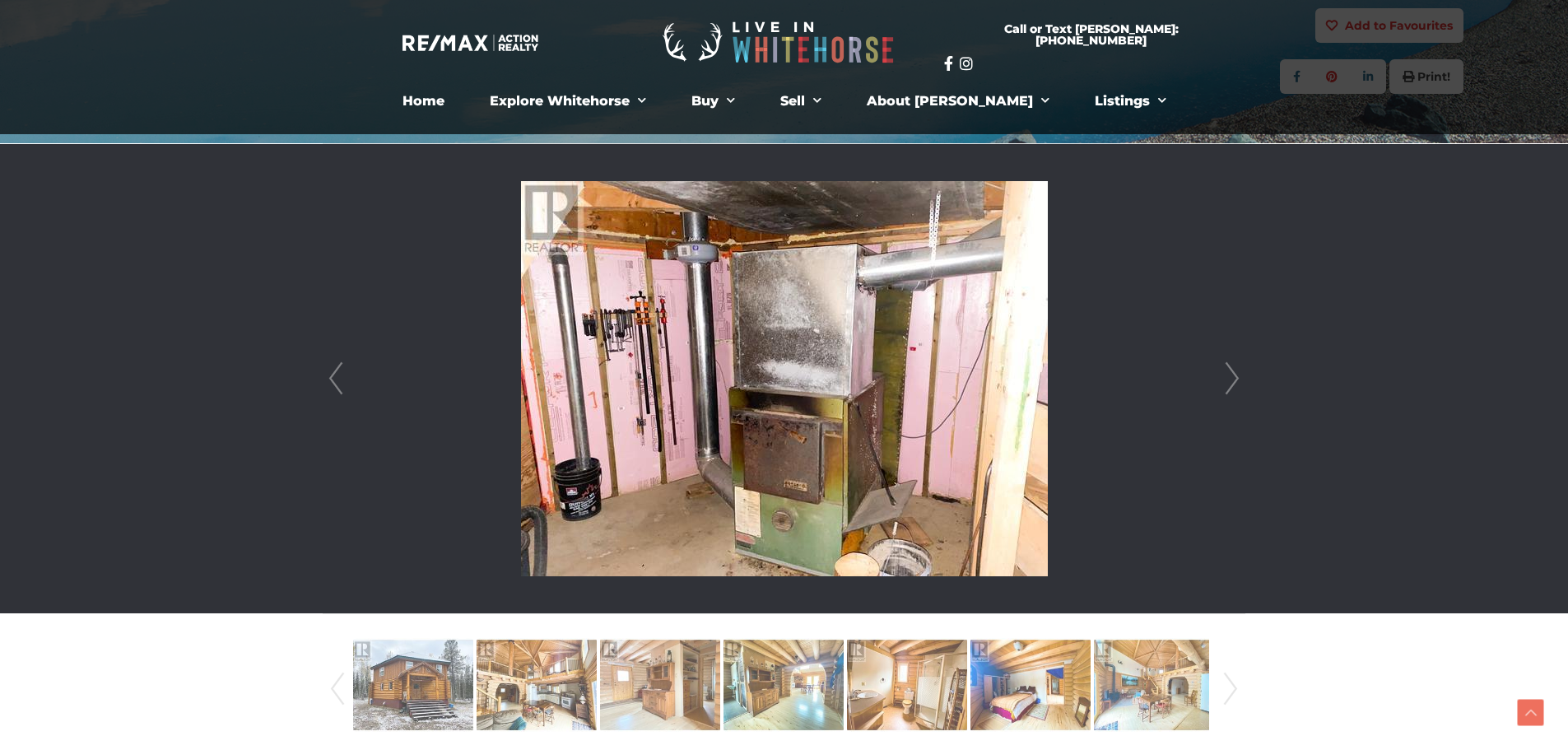
click at [1234, 369] on link "Next" at bounding box center [1232, 379] width 25 height 469
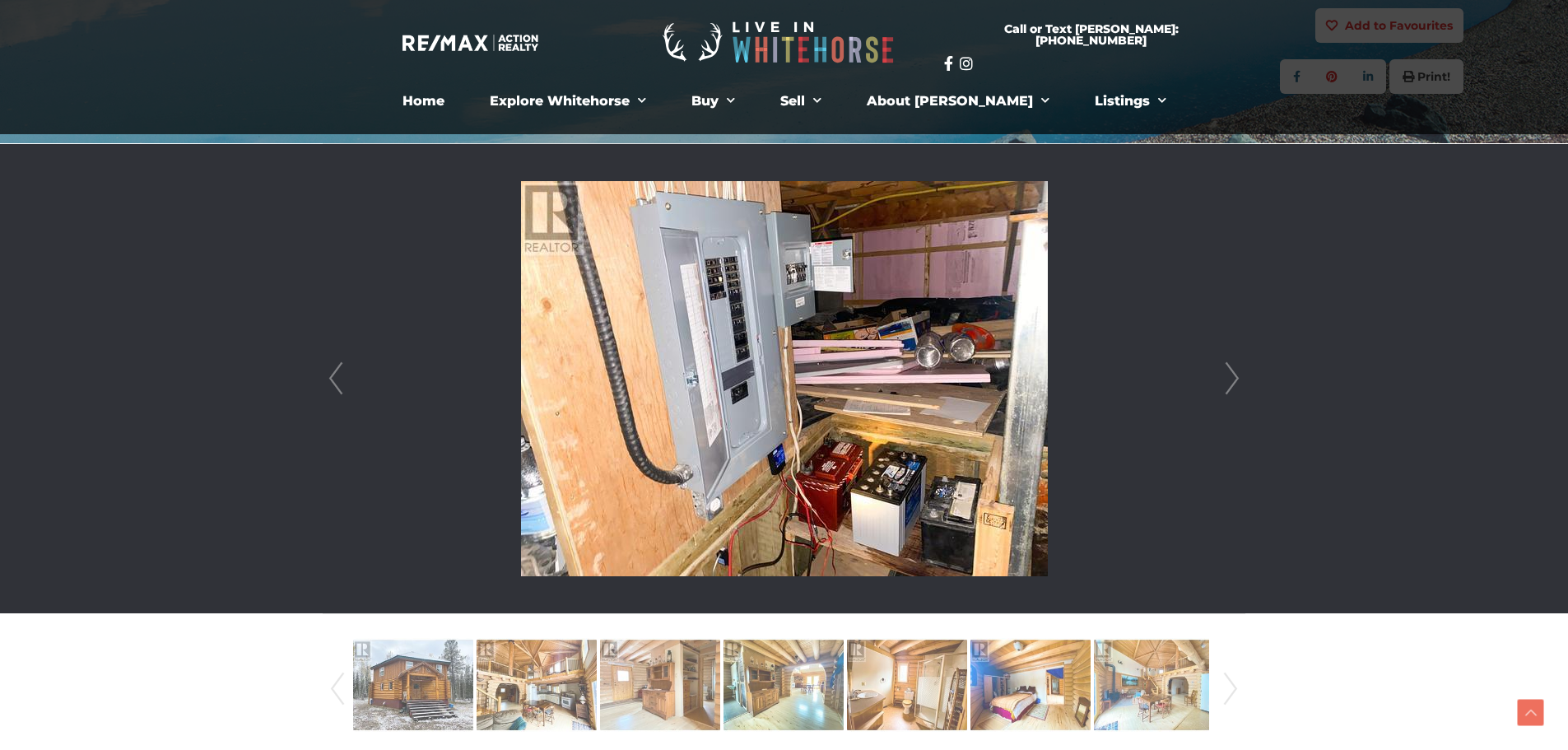
click at [1234, 369] on link "Next" at bounding box center [1232, 379] width 25 height 469
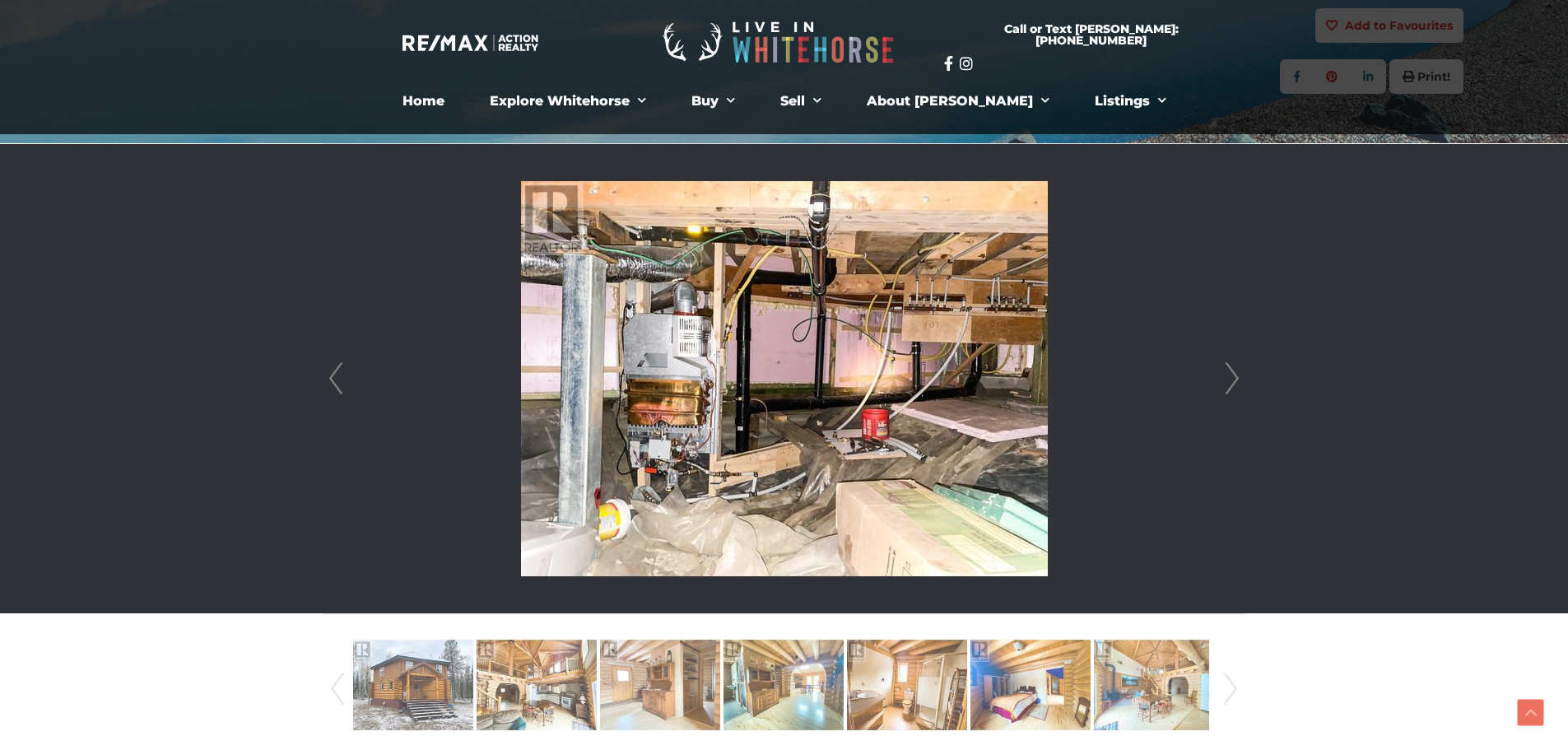
click at [1234, 369] on link "Next" at bounding box center [1232, 379] width 25 height 469
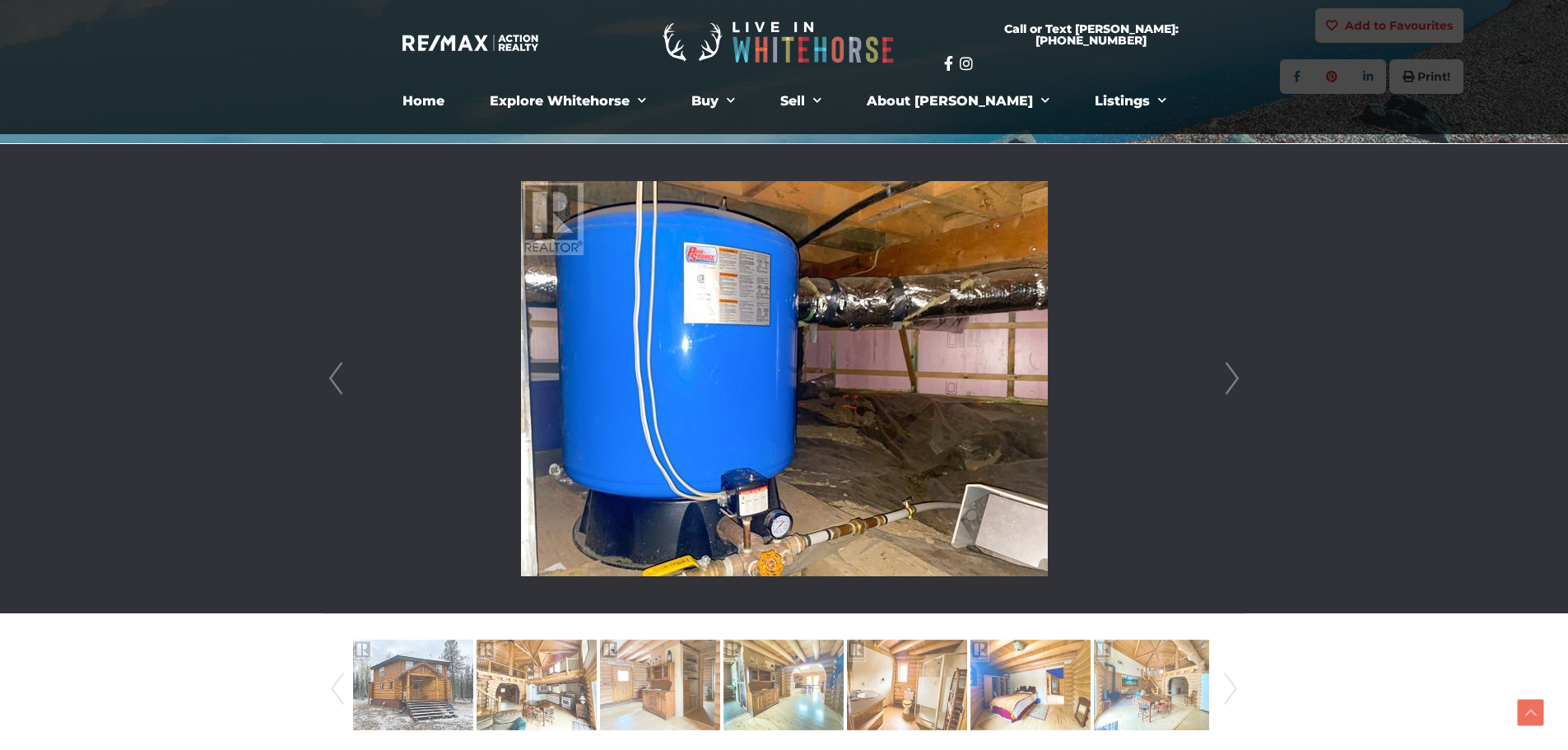
click at [1234, 369] on link "Next" at bounding box center [1232, 379] width 25 height 469
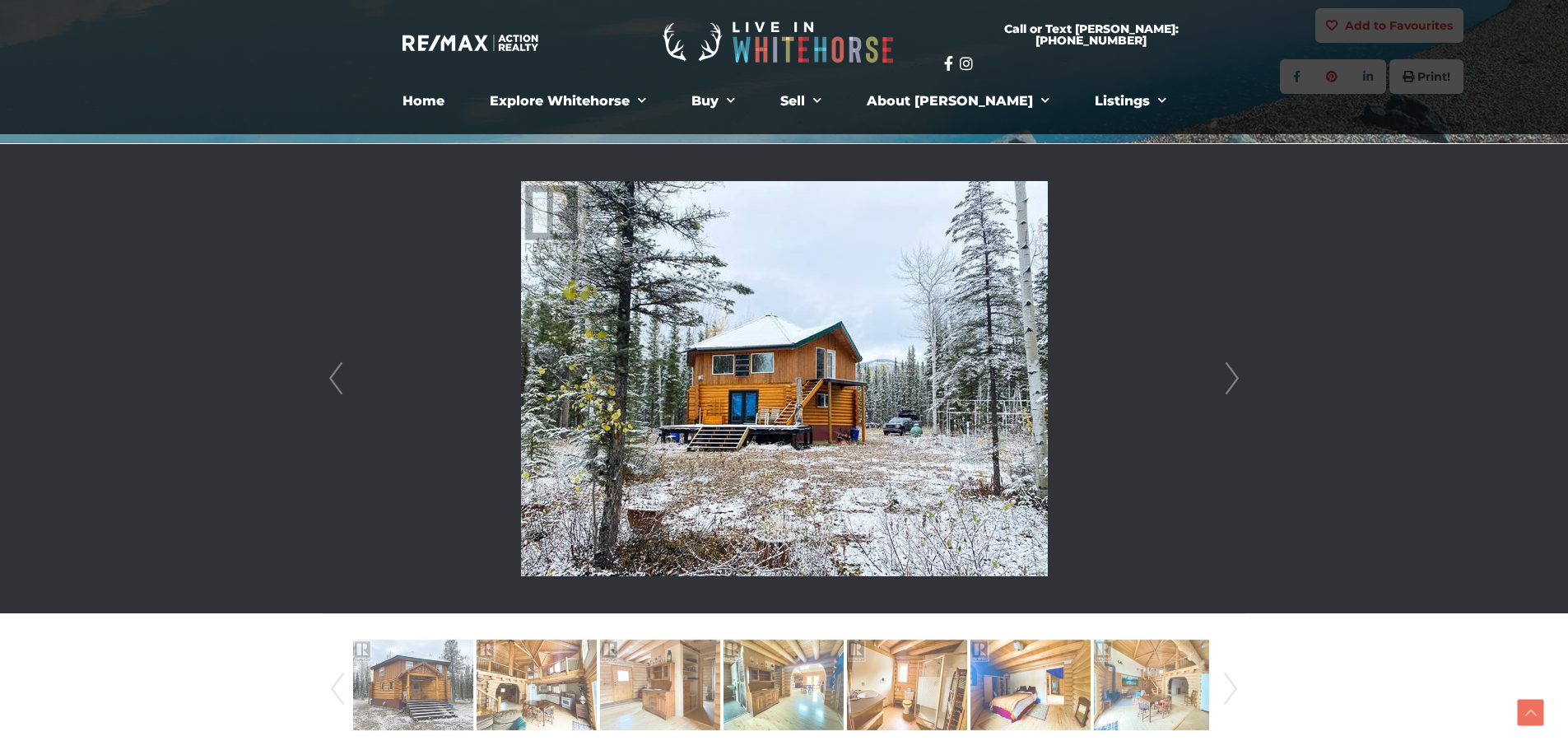
click at [1233, 369] on link "Next" at bounding box center [1232, 379] width 25 height 469
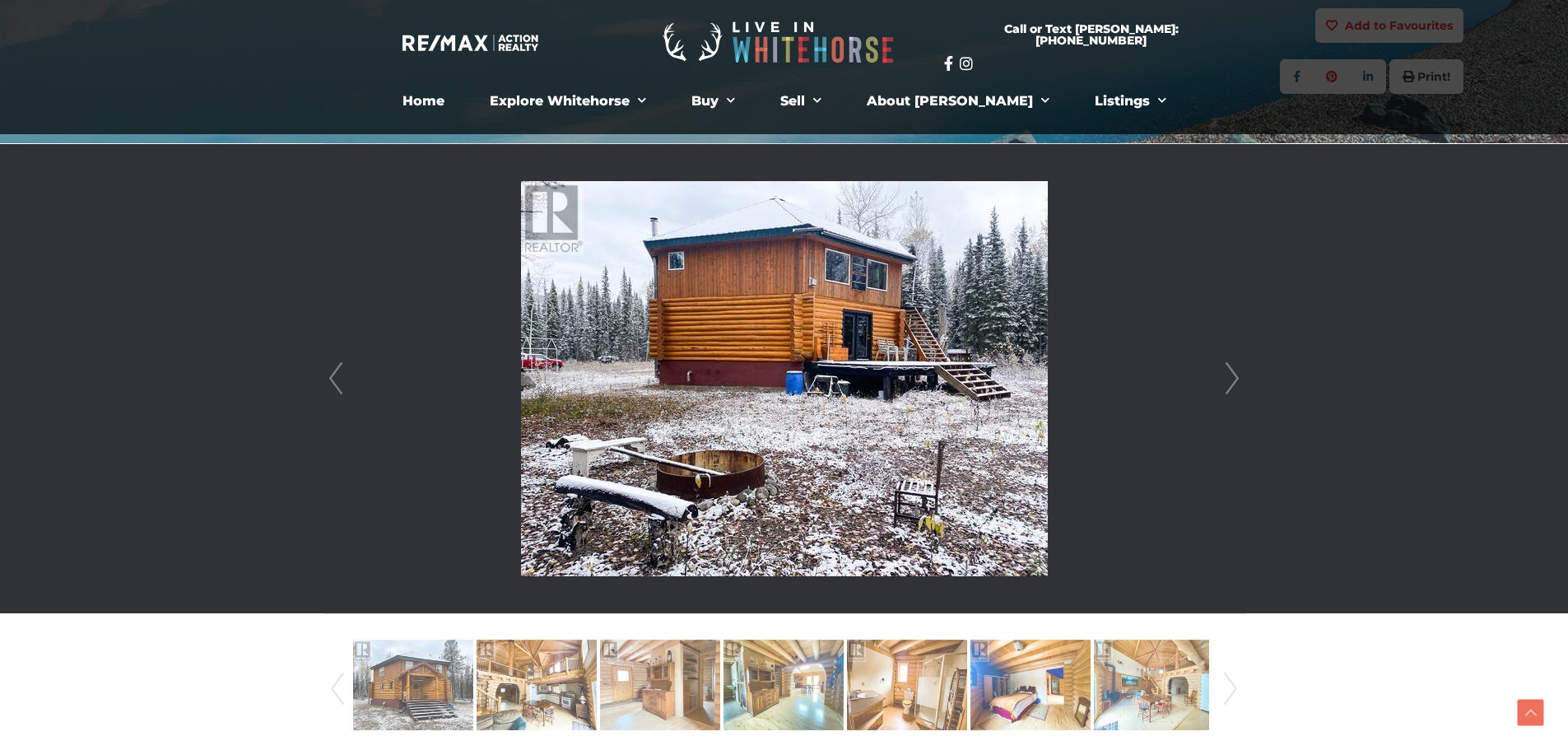
click at [1232, 370] on link "Next" at bounding box center [1232, 379] width 25 height 469
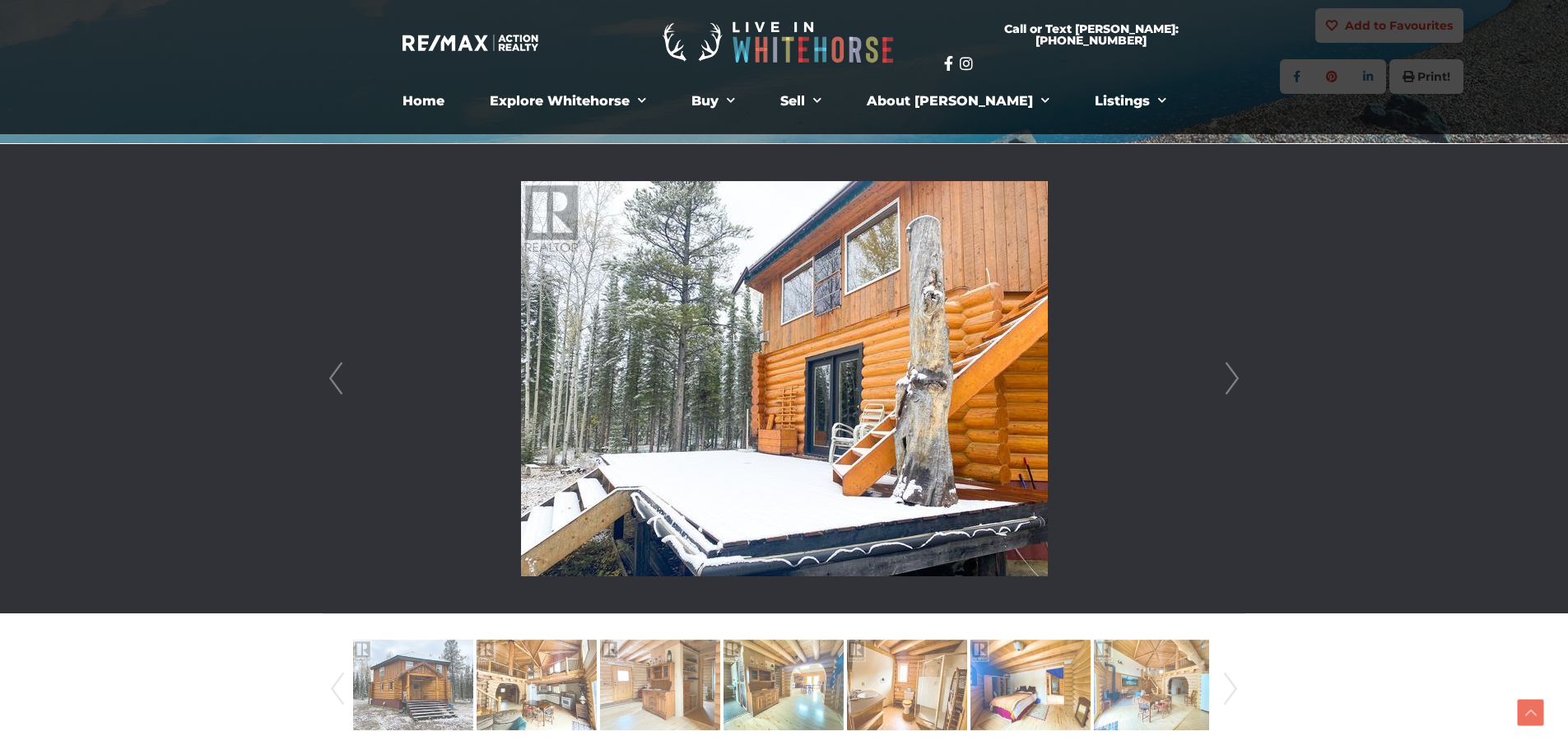
click at [1232, 370] on link "Next" at bounding box center [1232, 379] width 25 height 469
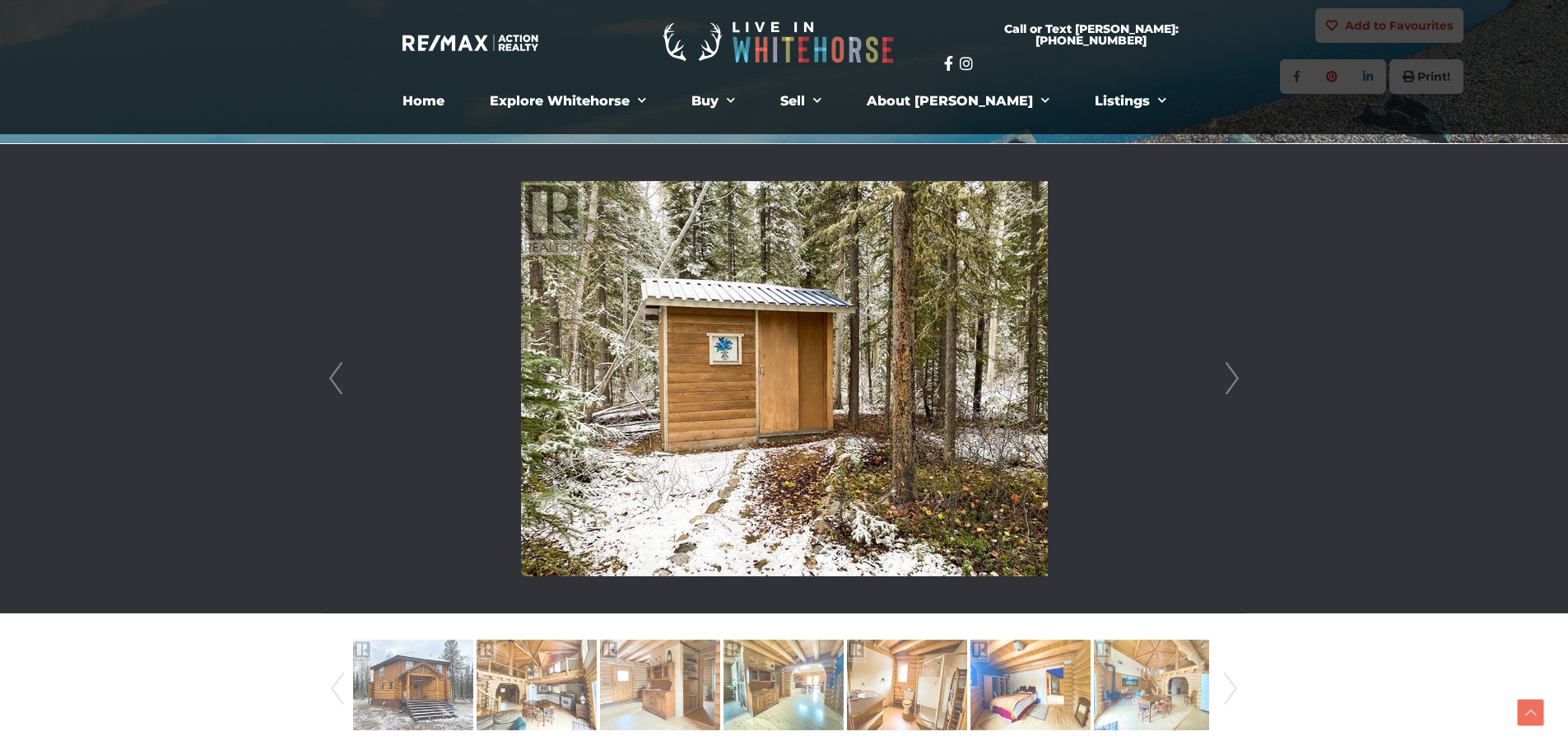
click at [1232, 370] on link "Next" at bounding box center [1232, 379] width 25 height 469
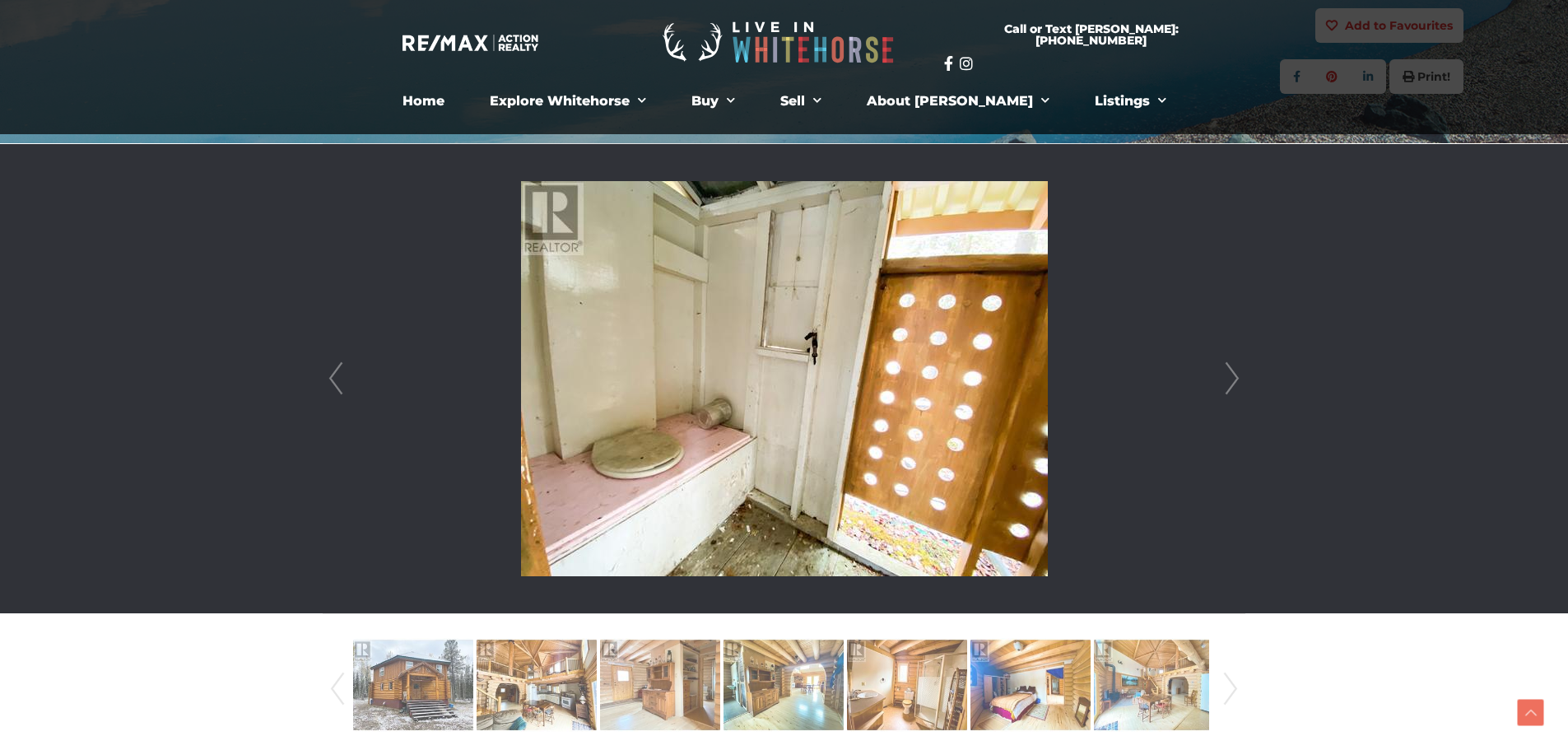
click at [1232, 370] on link "Next" at bounding box center [1232, 379] width 25 height 469
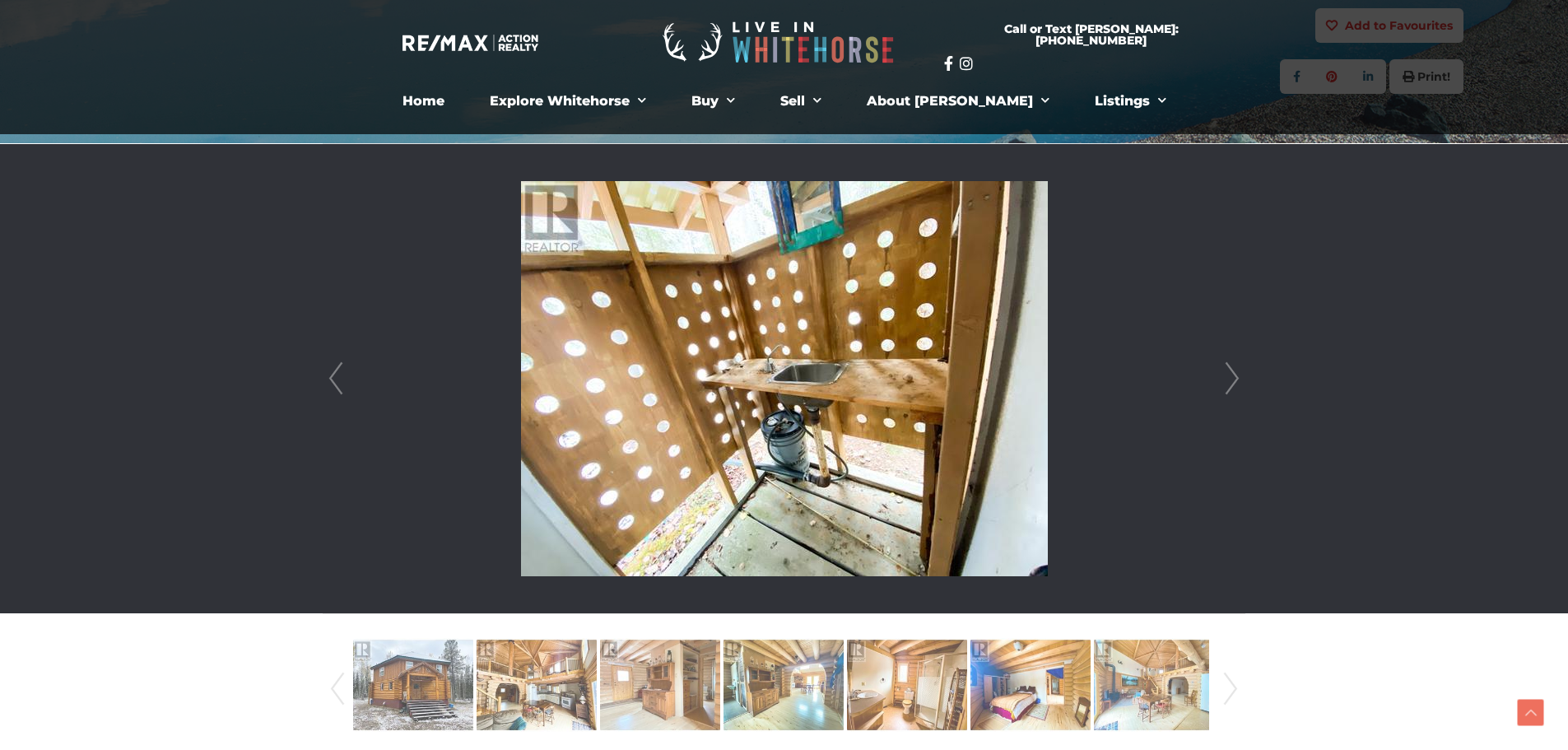
click at [1232, 370] on link "Next" at bounding box center [1232, 379] width 25 height 469
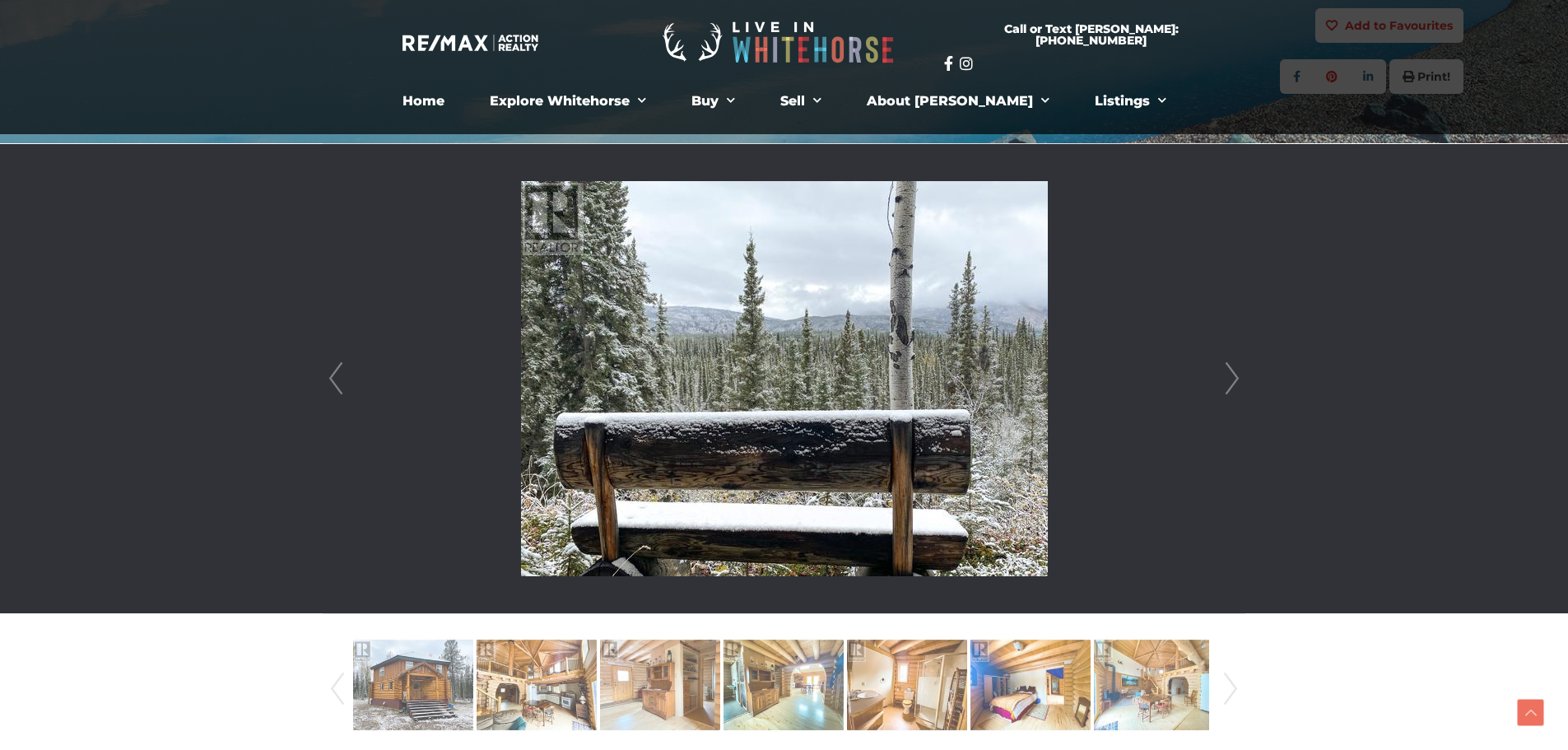
click at [1230, 371] on link "Next" at bounding box center [1232, 379] width 25 height 469
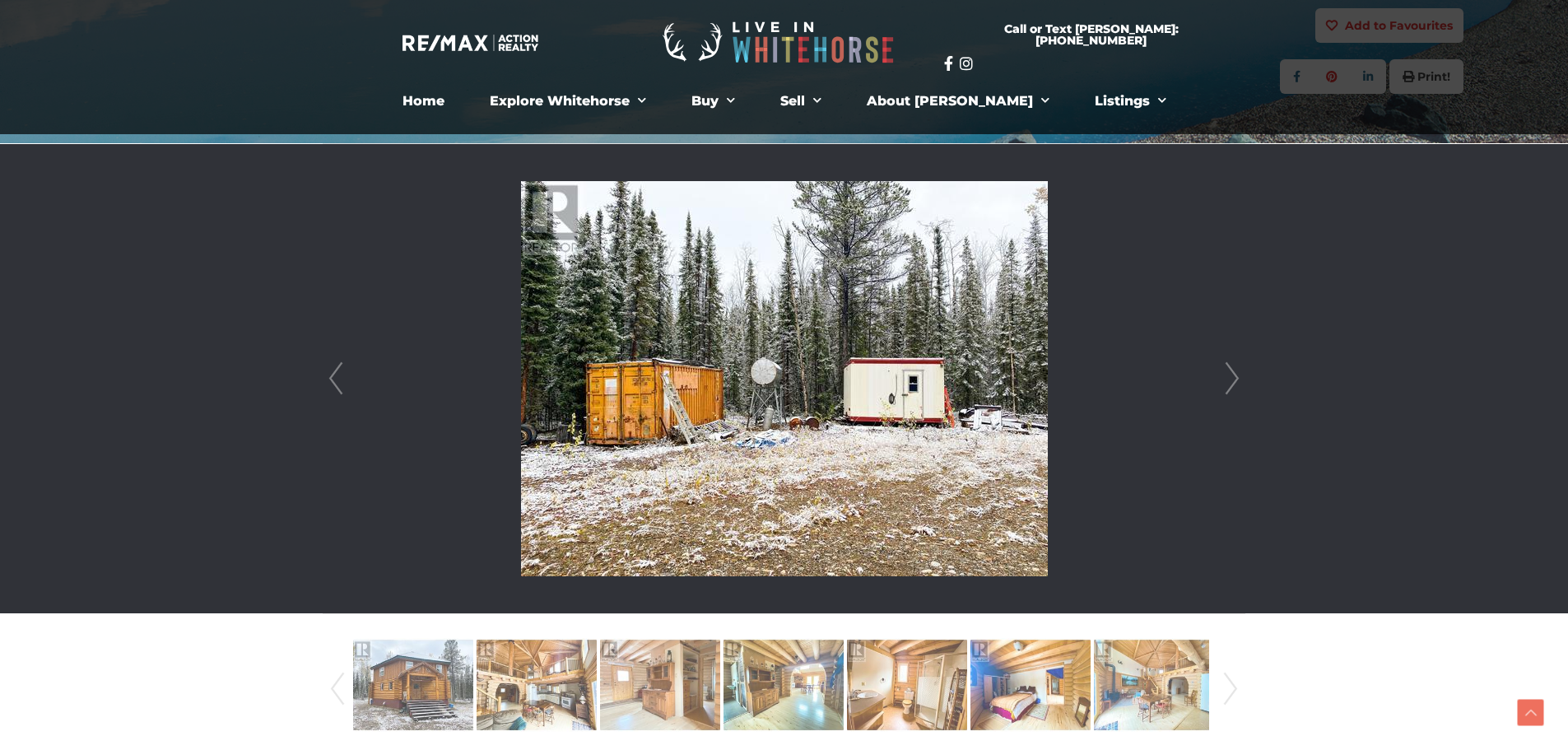
click at [1229, 373] on link "Next" at bounding box center [1232, 379] width 25 height 469
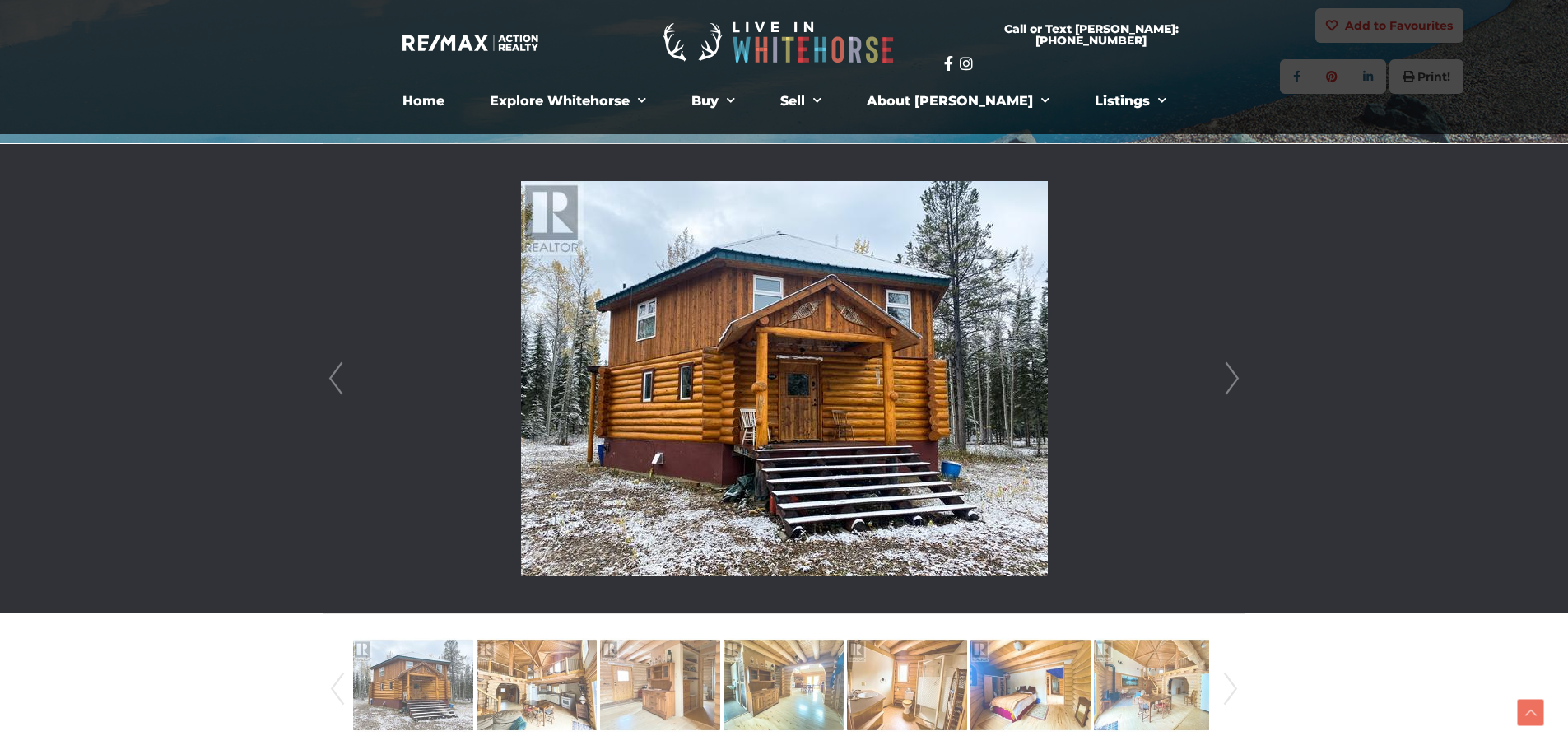
click at [1229, 373] on link "Next" at bounding box center [1232, 379] width 25 height 469
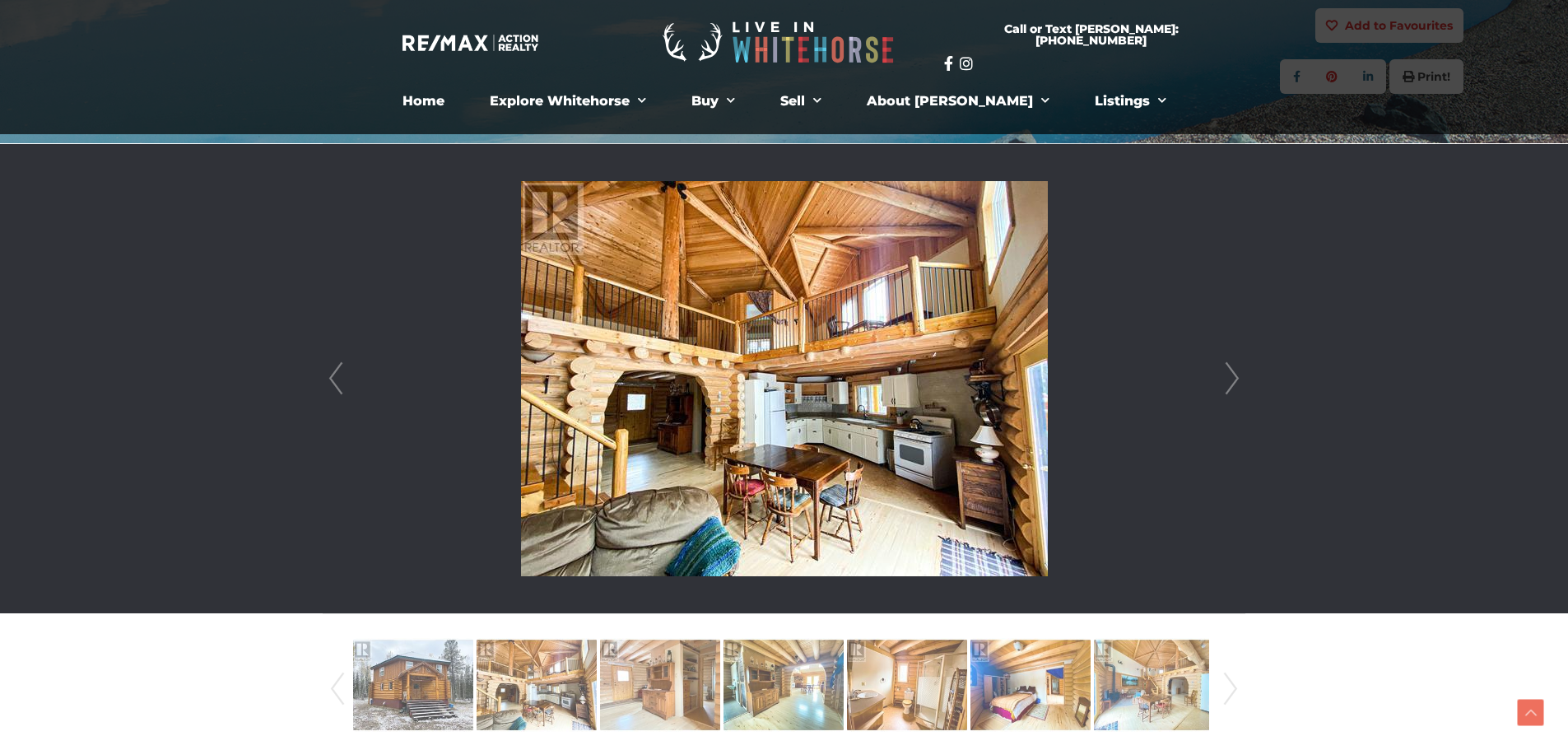
click at [1229, 373] on link "Next" at bounding box center [1232, 379] width 25 height 469
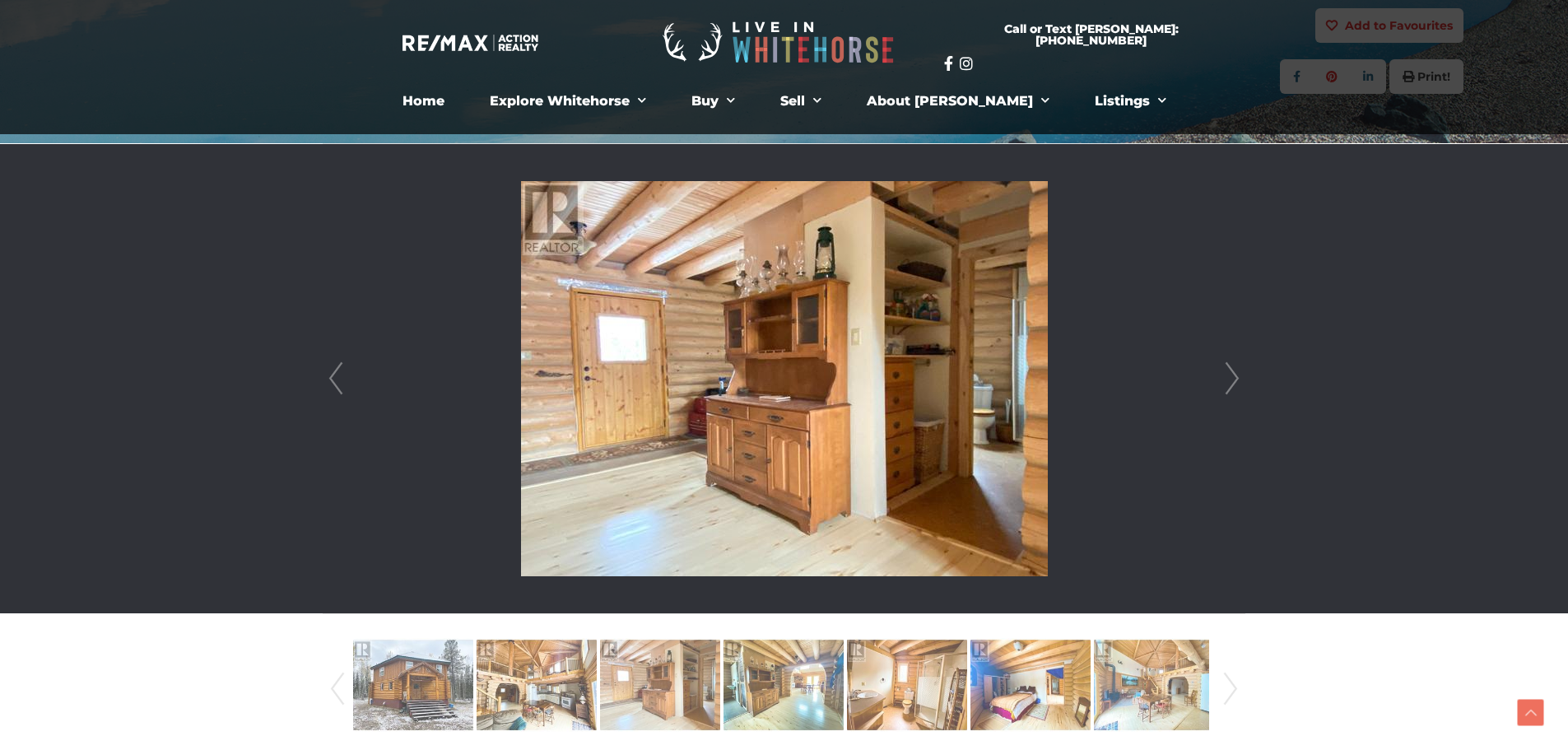
click at [1229, 373] on link "Next" at bounding box center [1232, 379] width 25 height 469
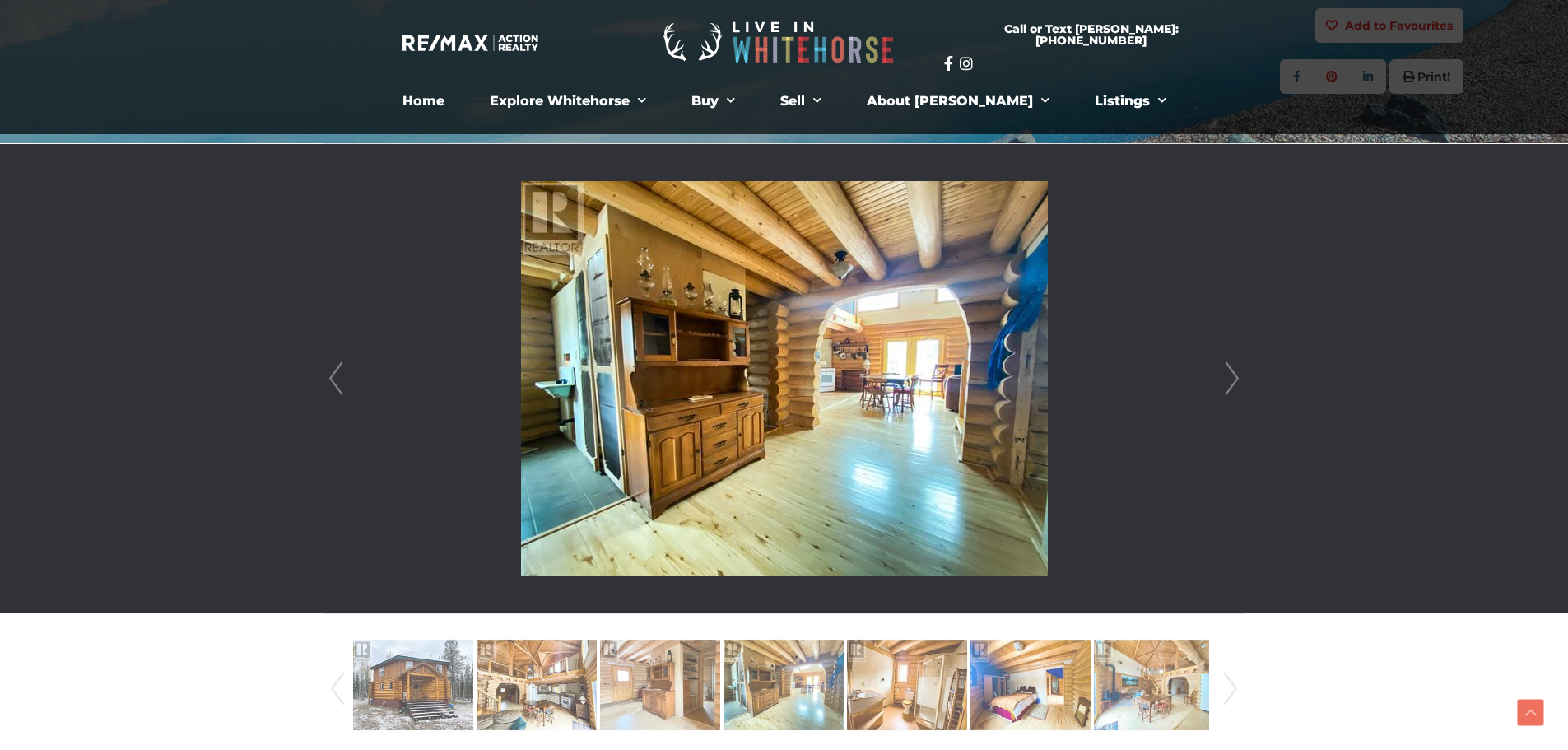
click at [1229, 373] on link "Next" at bounding box center [1232, 379] width 25 height 469
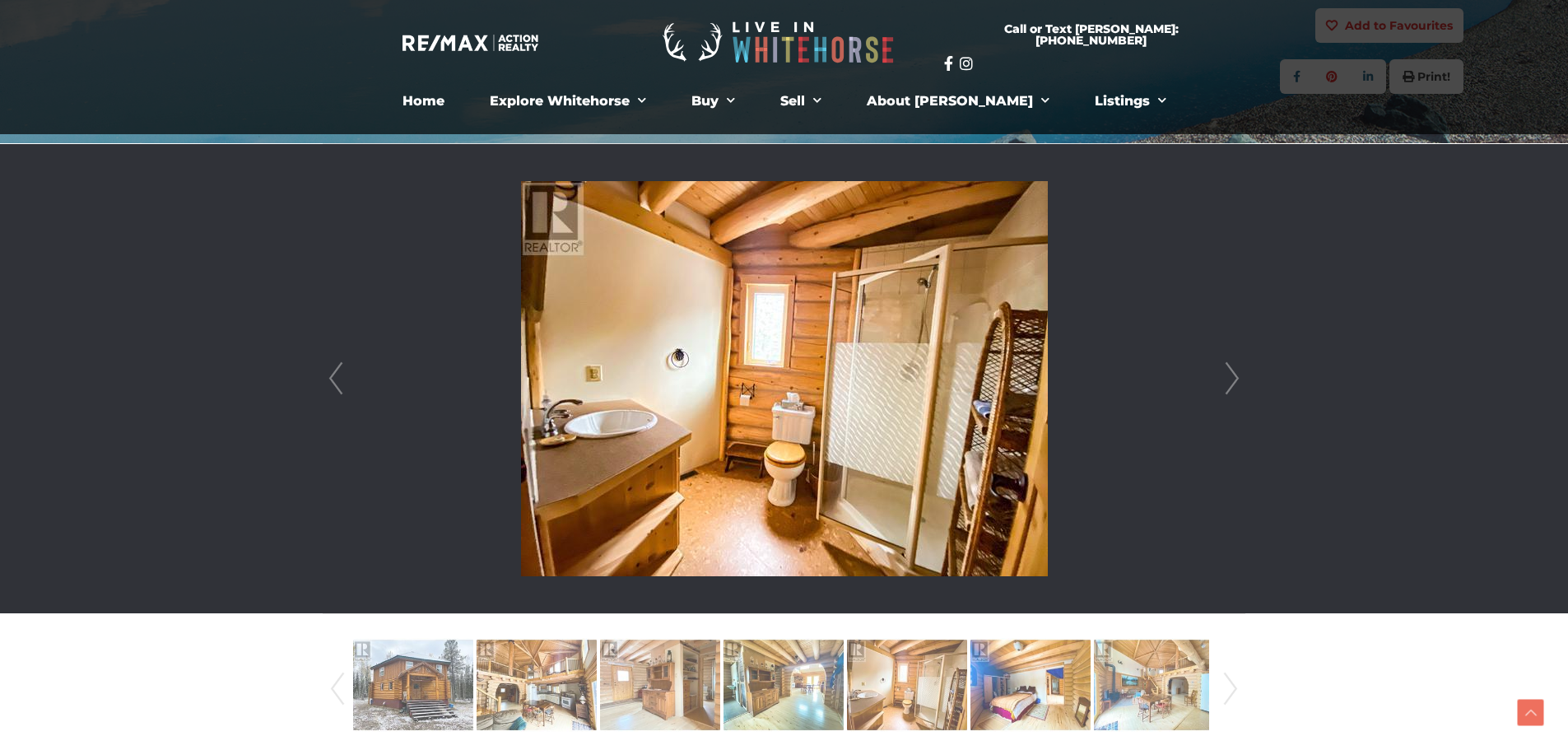
click at [1229, 374] on link "Next" at bounding box center [1232, 379] width 25 height 469
